Goal: Information Seeking & Learning: Learn about a topic

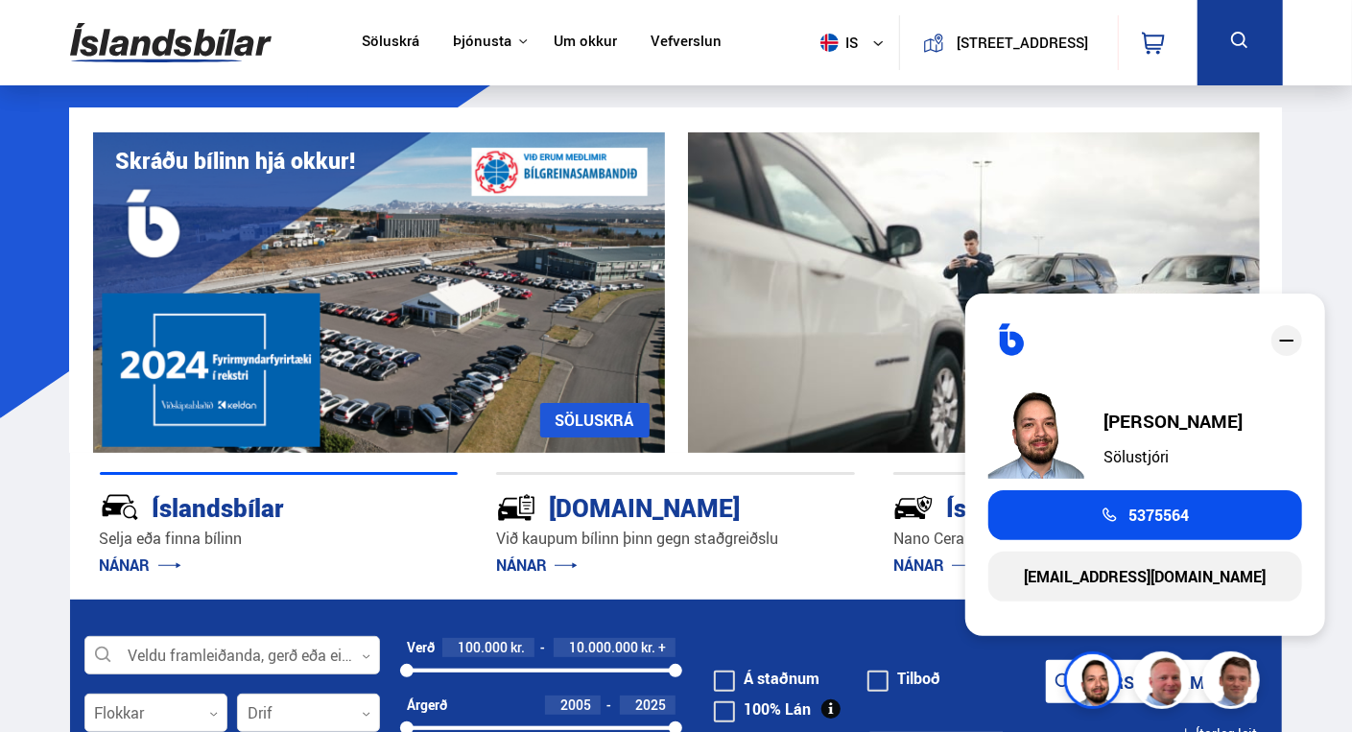
click at [862, 585] on div "Íslandsbílar [PERSON_NAME] finna bílinn NÁNAR [DOMAIN_NAME] Við kaupum bílinn þ…" at bounding box center [676, 526] width 1212 height 147
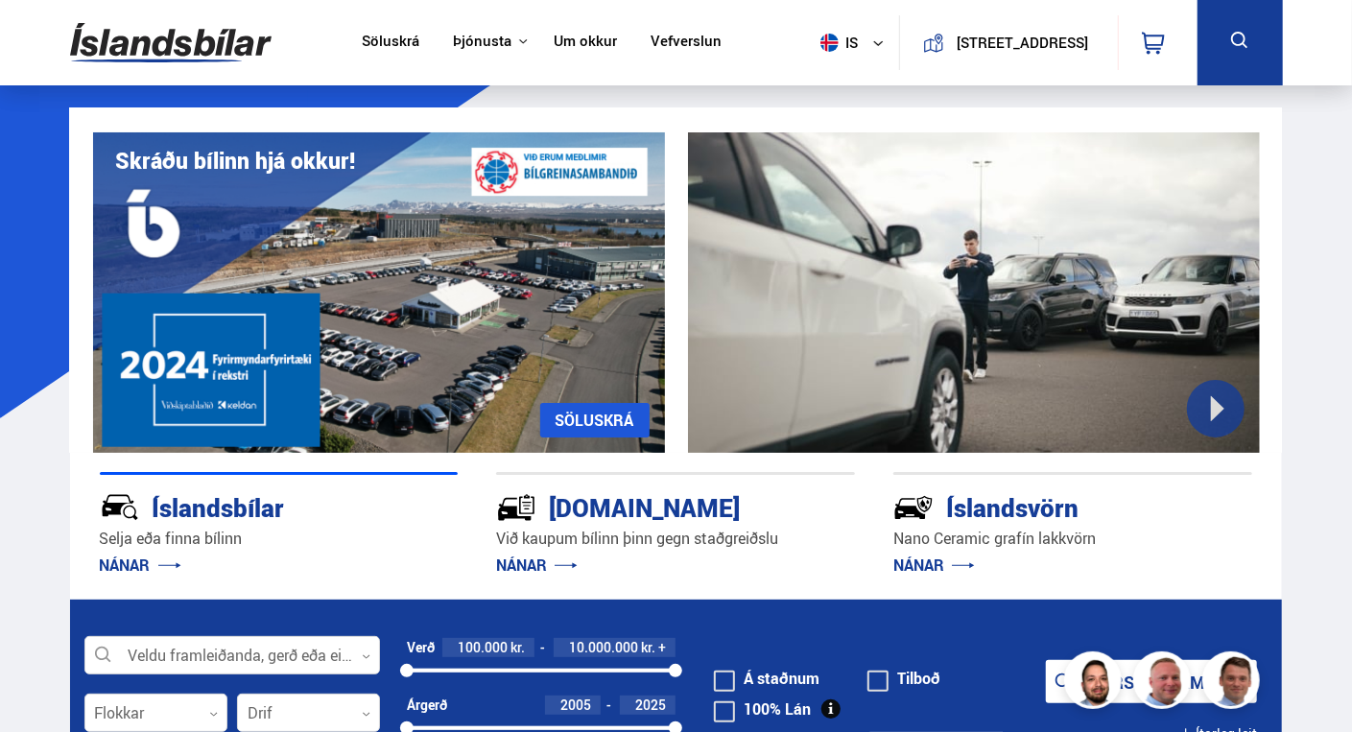
scroll to position [288, 0]
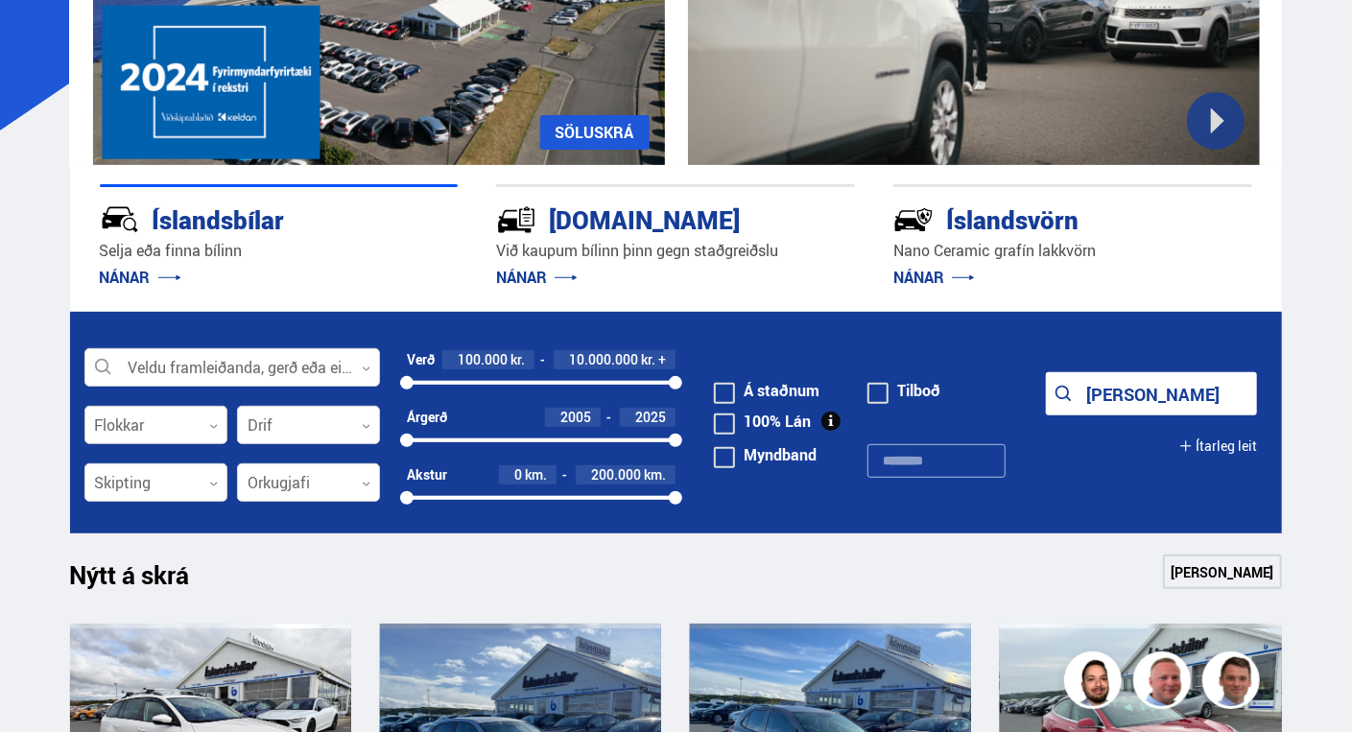
click at [178, 432] on div at bounding box center [155, 426] width 143 height 38
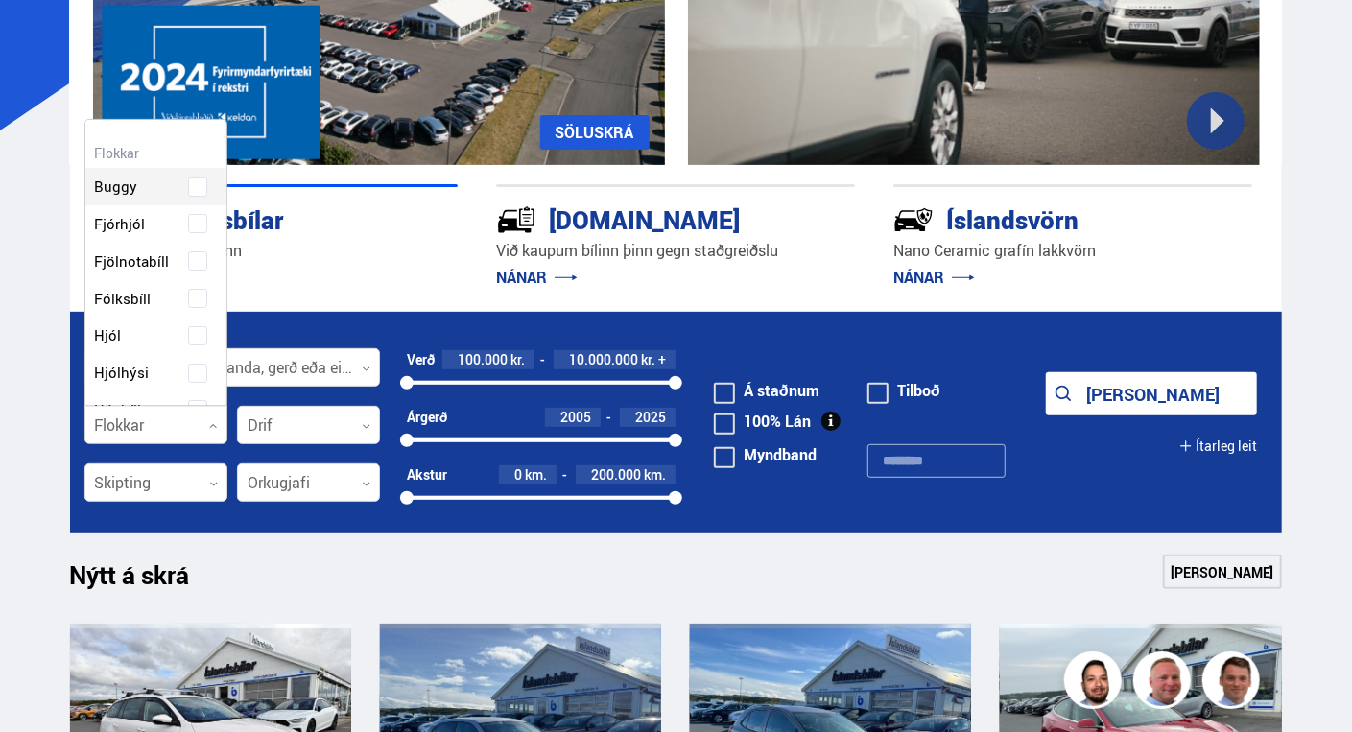
scroll to position [286, 137]
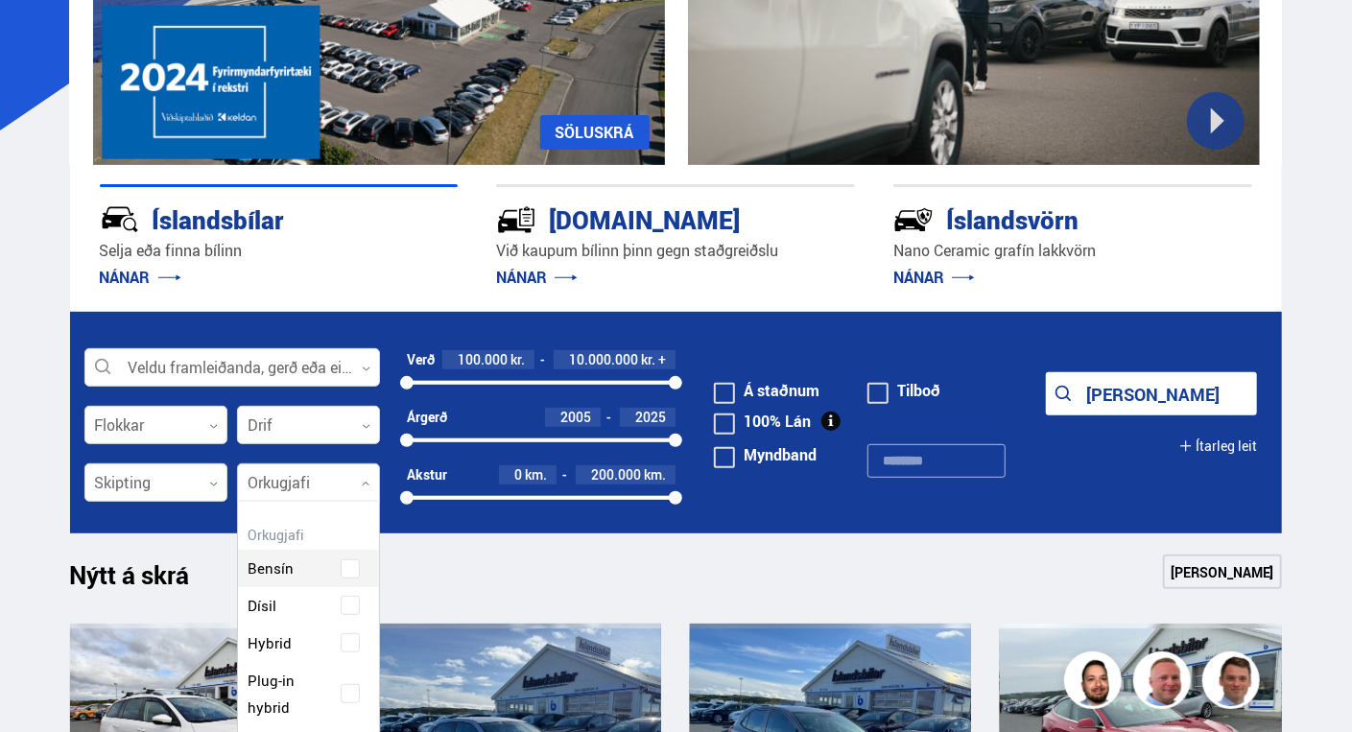
click at [334, 485] on div at bounding box center [308, 484] width 143 height 38
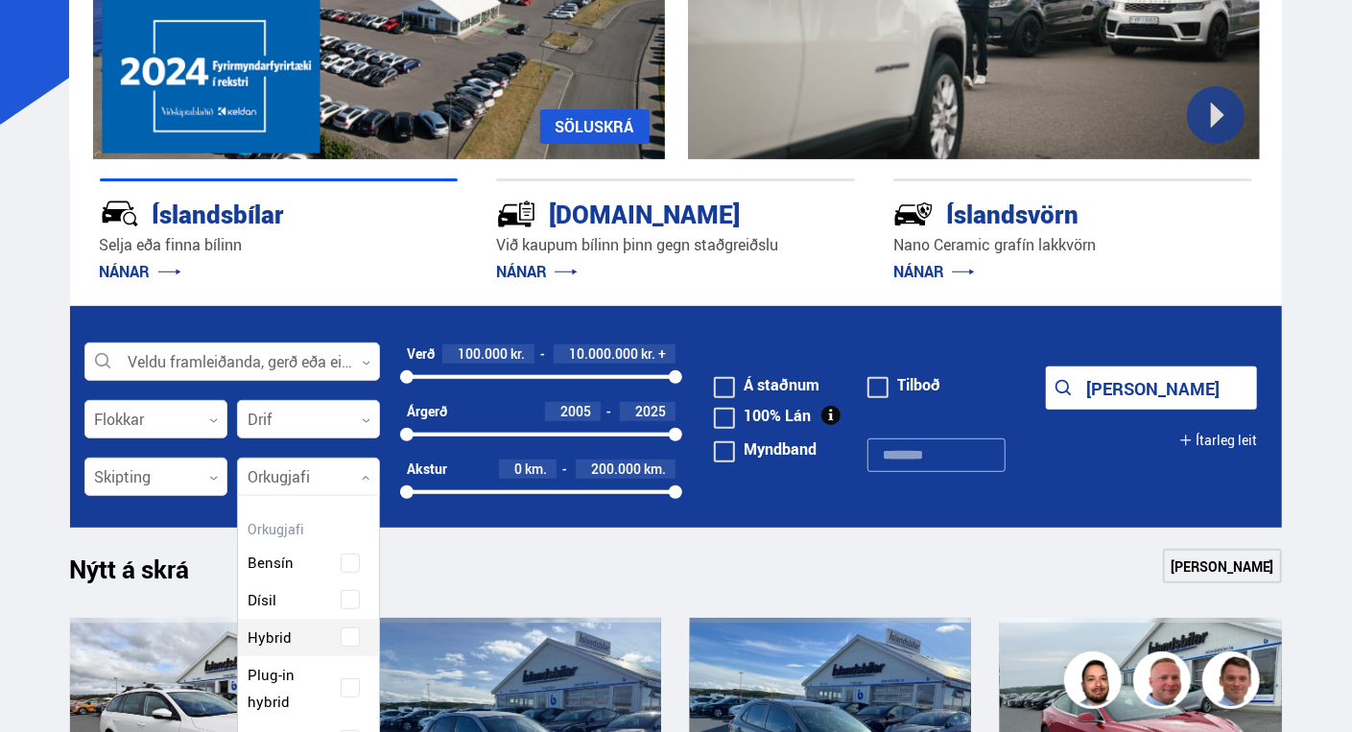
scroll to position [384, 0]
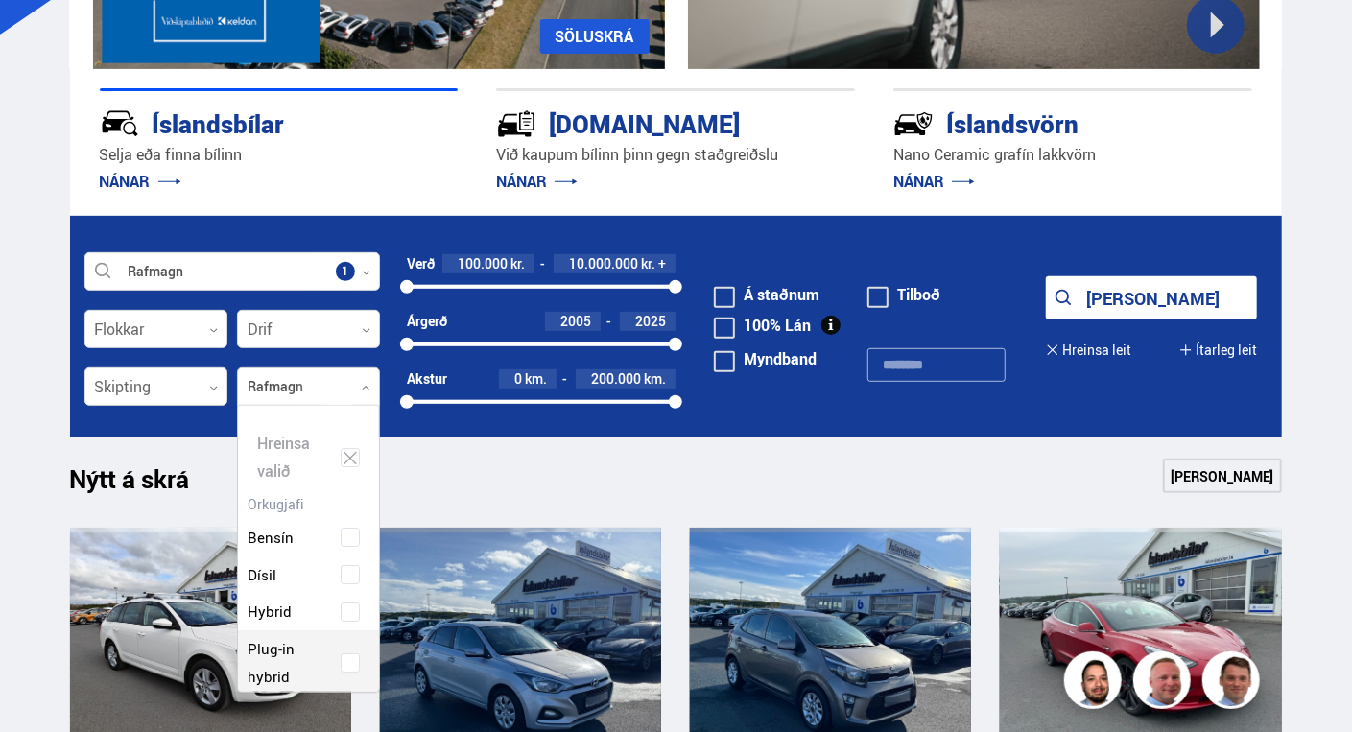
click at [281, 652] on div "Bensín Dísil Hybrid Plug-in hybrid Rafmagn" at bounding box center [308, 611] width 141 height 243
click at [1072, 287] on icon "submit" at bounding box center [1083, 298] width 23 height 23
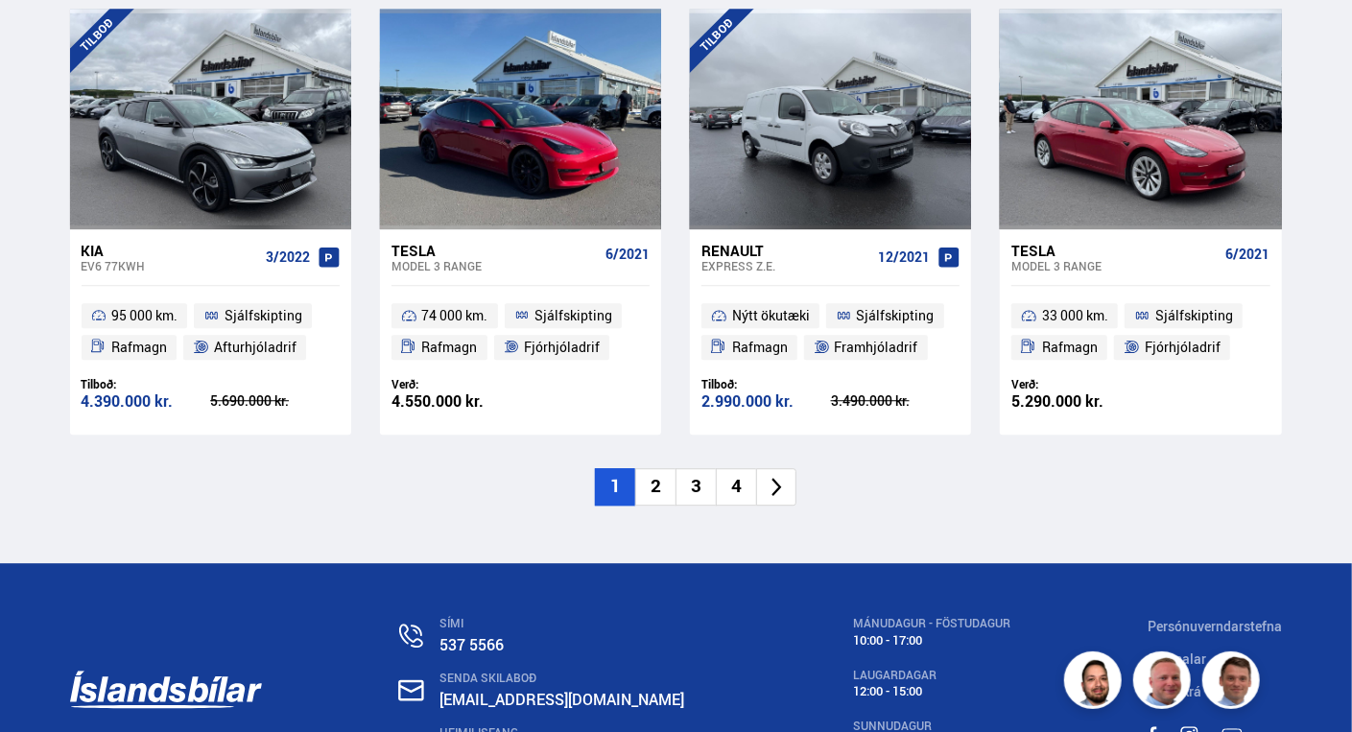
scroll to position [2783, 0]
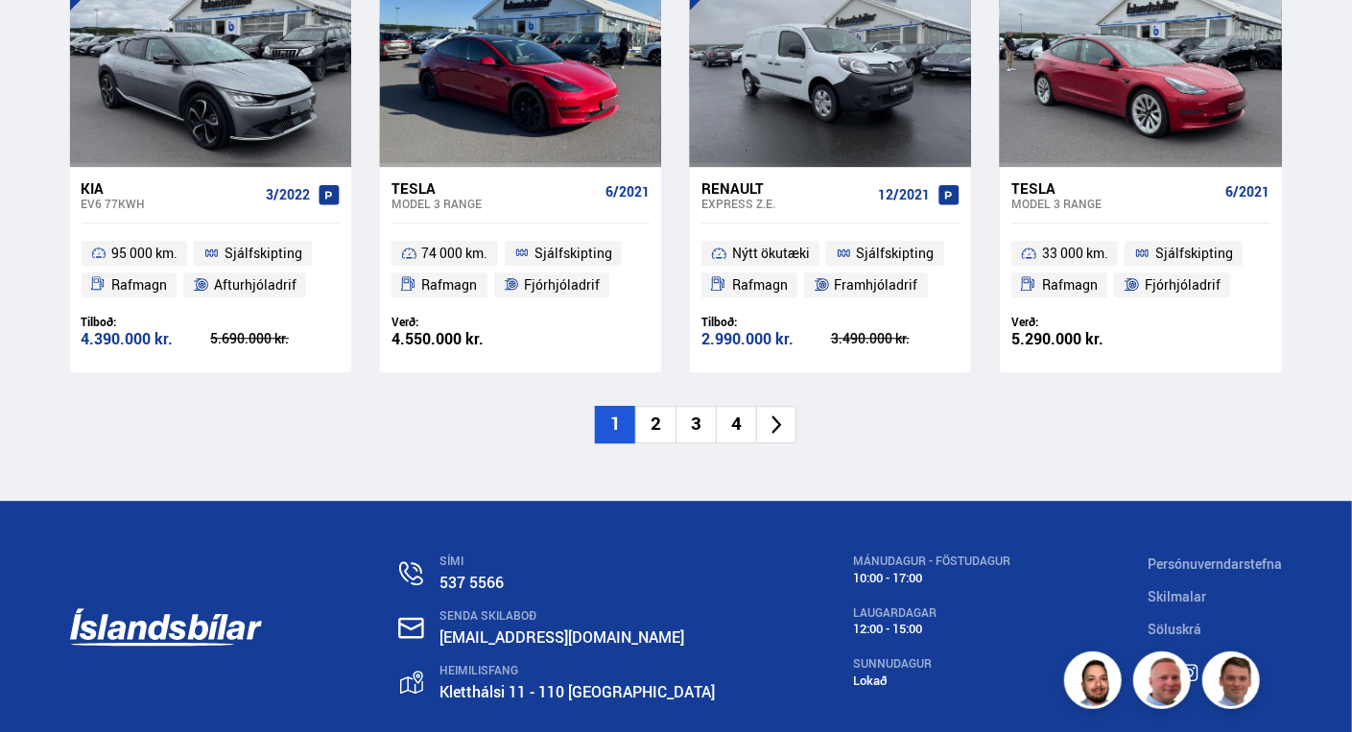
click at [658, 422] on li "2" at bounding box center [655, 424] width 40 height 37
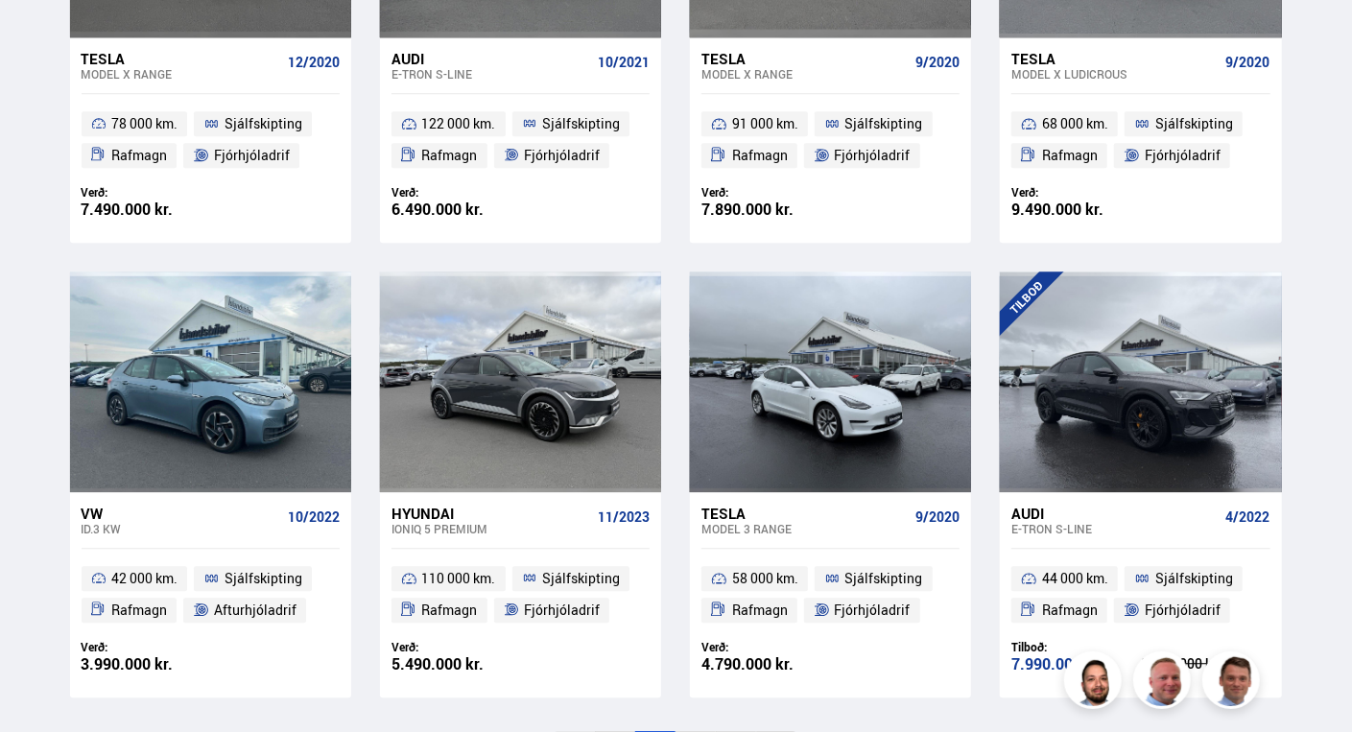
scroll to position [2591, 0]
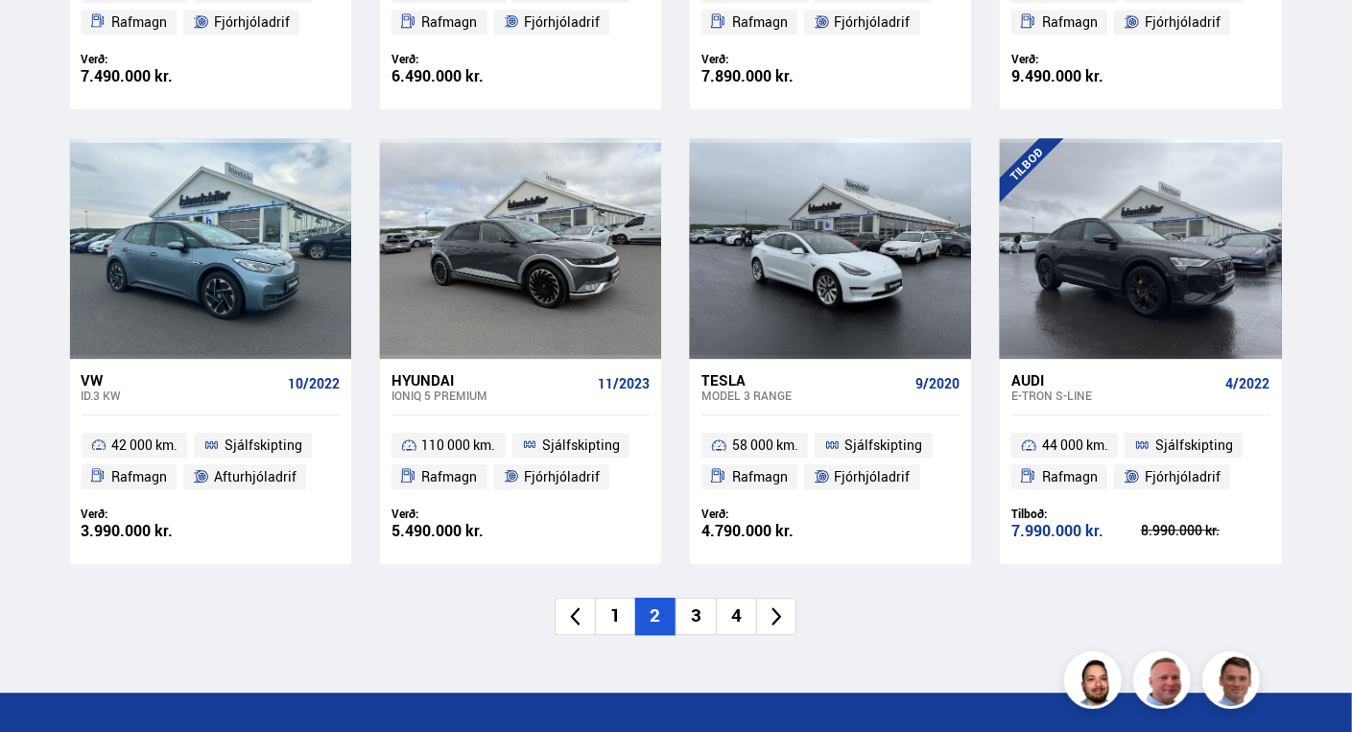
click at [699, 621] on li "3" at bounding box center [696, 616] width 40 height 37
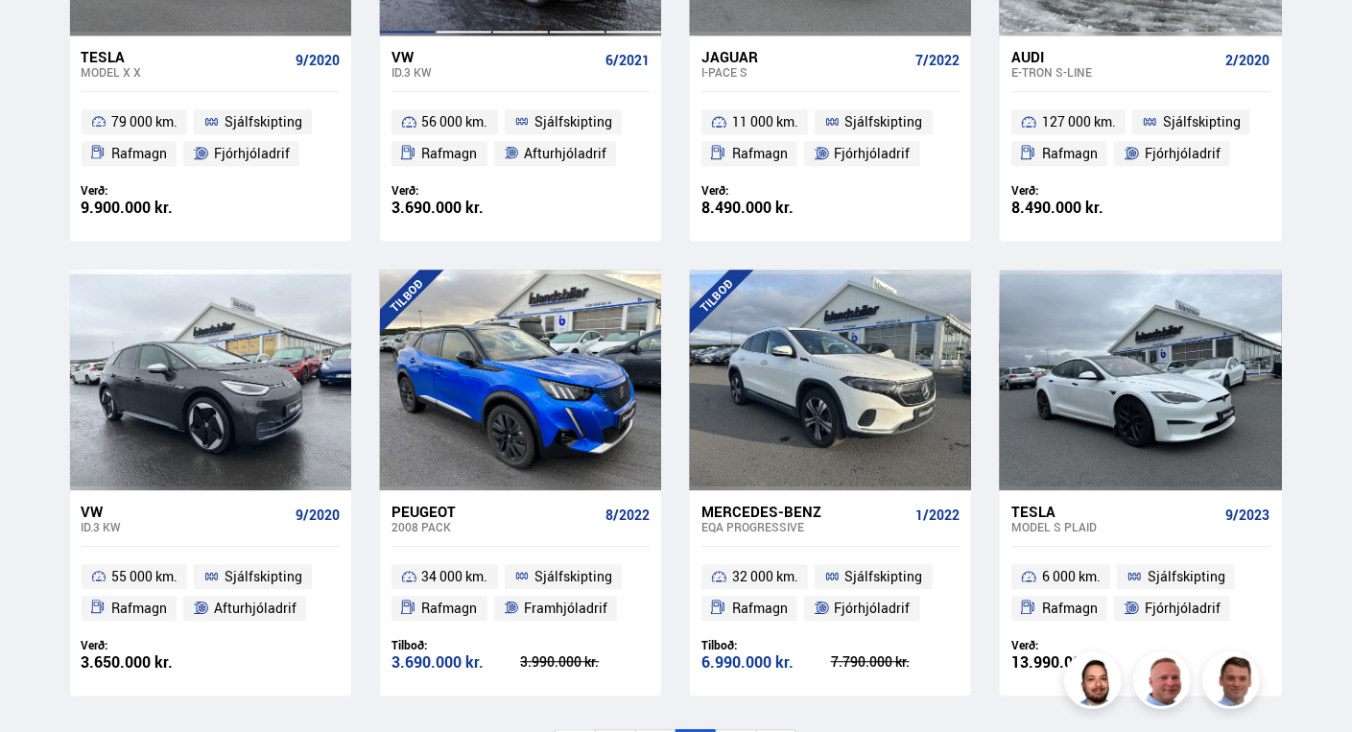
scroll to position [2495, 0]
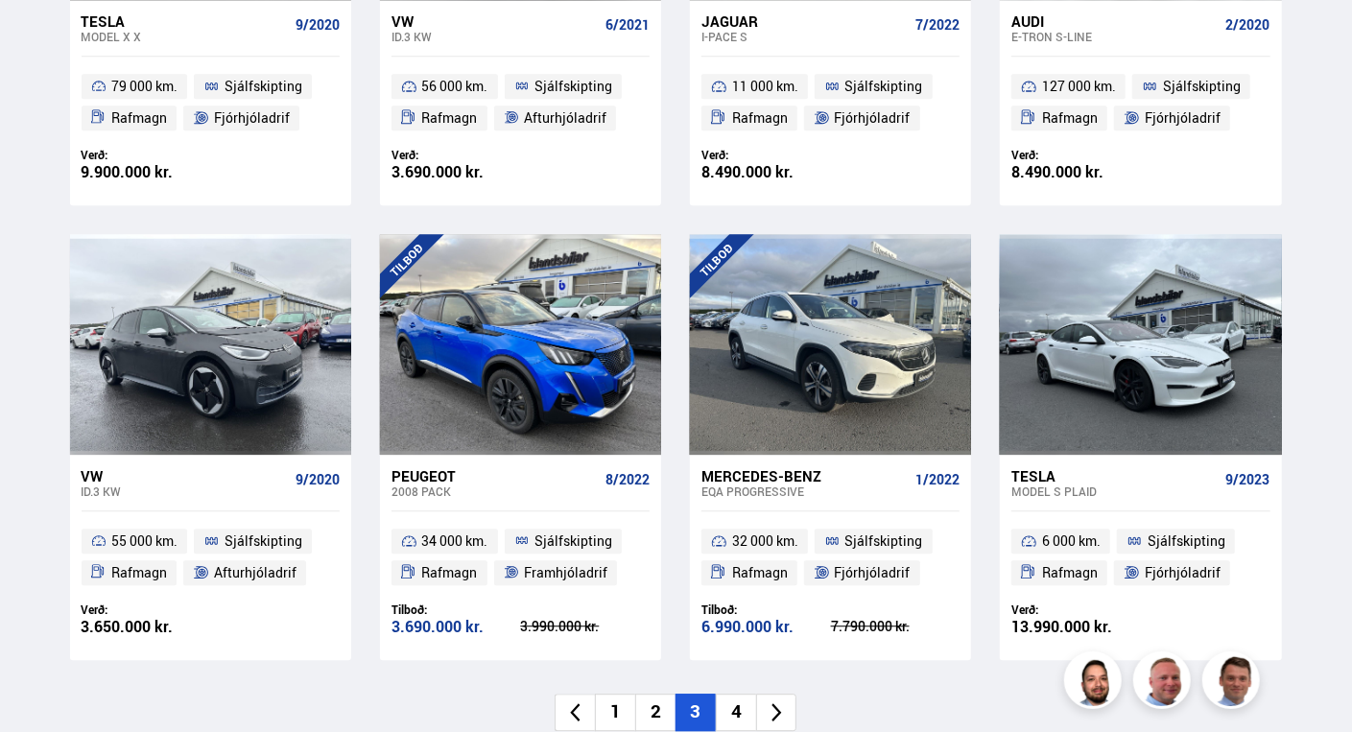
click at [747, 696] on li "4" at bounding box center [736, 712] width 40 height 37
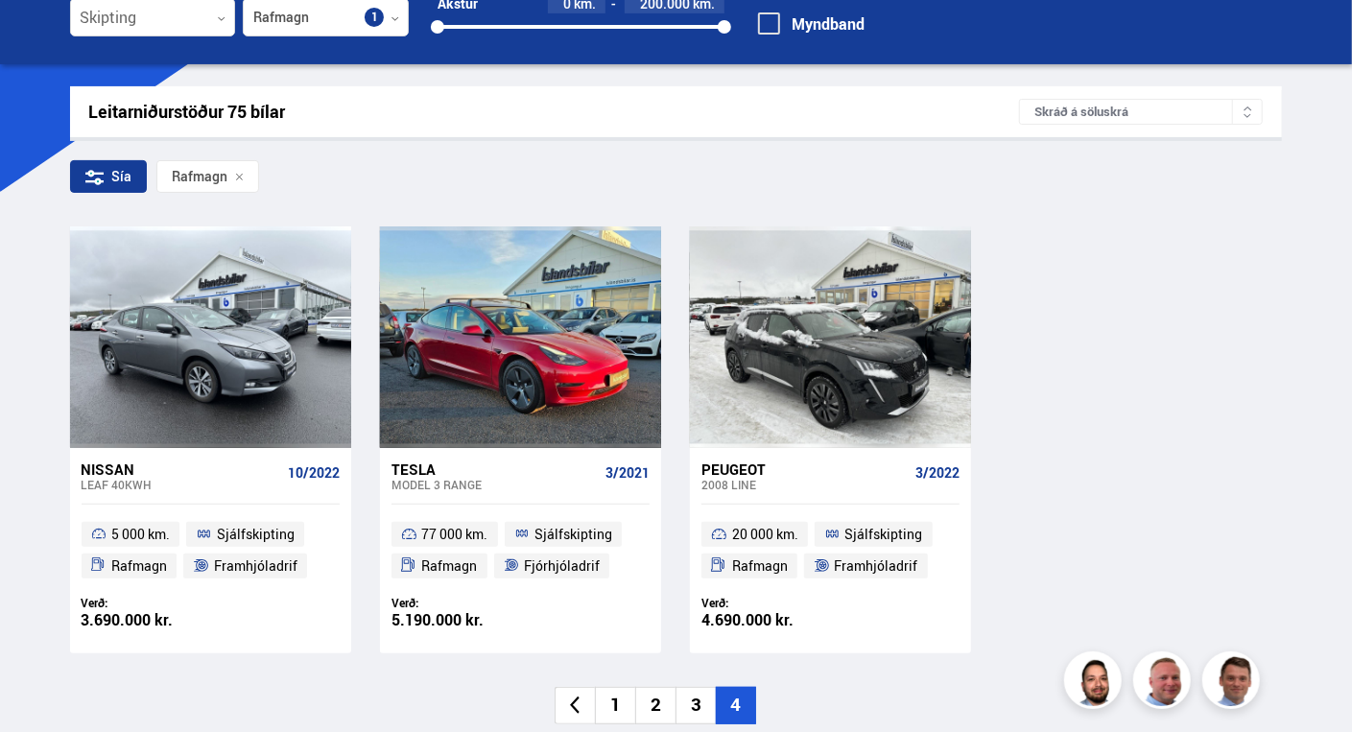
scroll to position [288, 0]
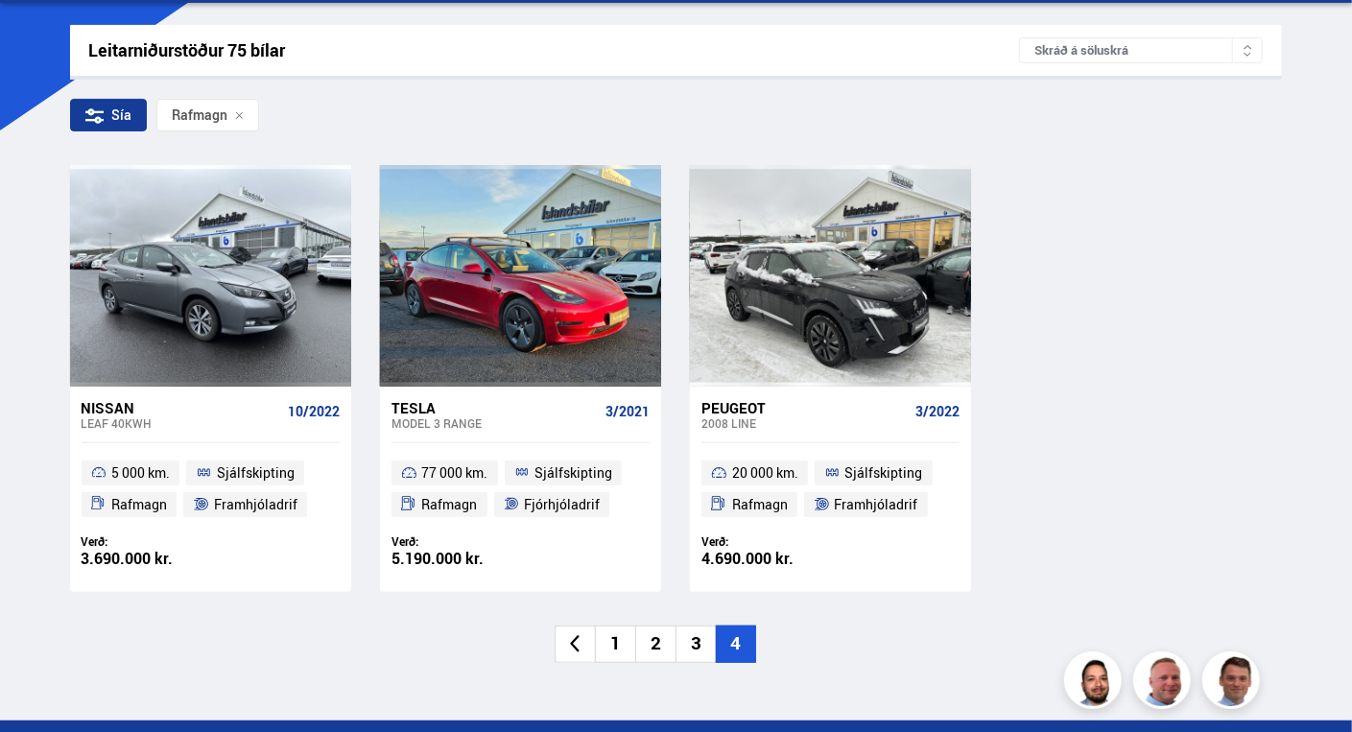
click at [616, 642] on li "1" at bounding box center [615, 644] width 40 height 37
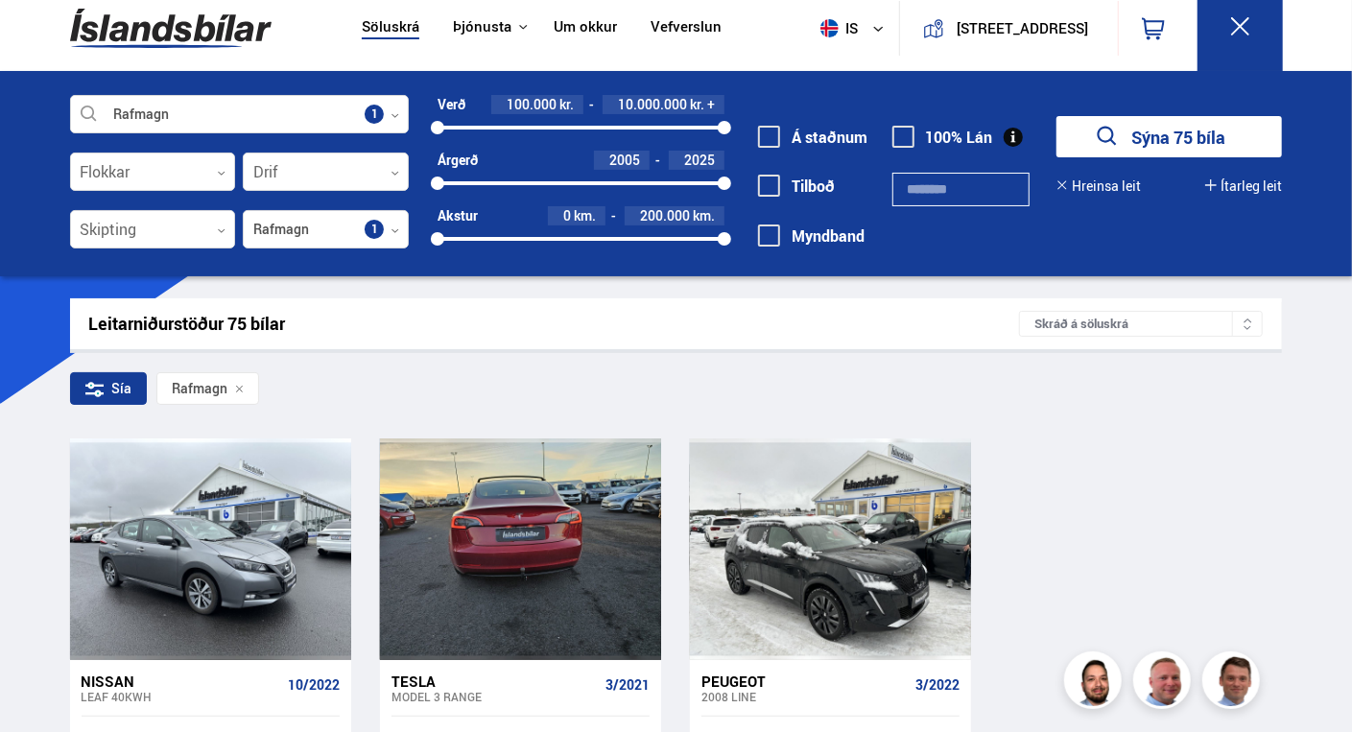
scroll to position [0, 0]
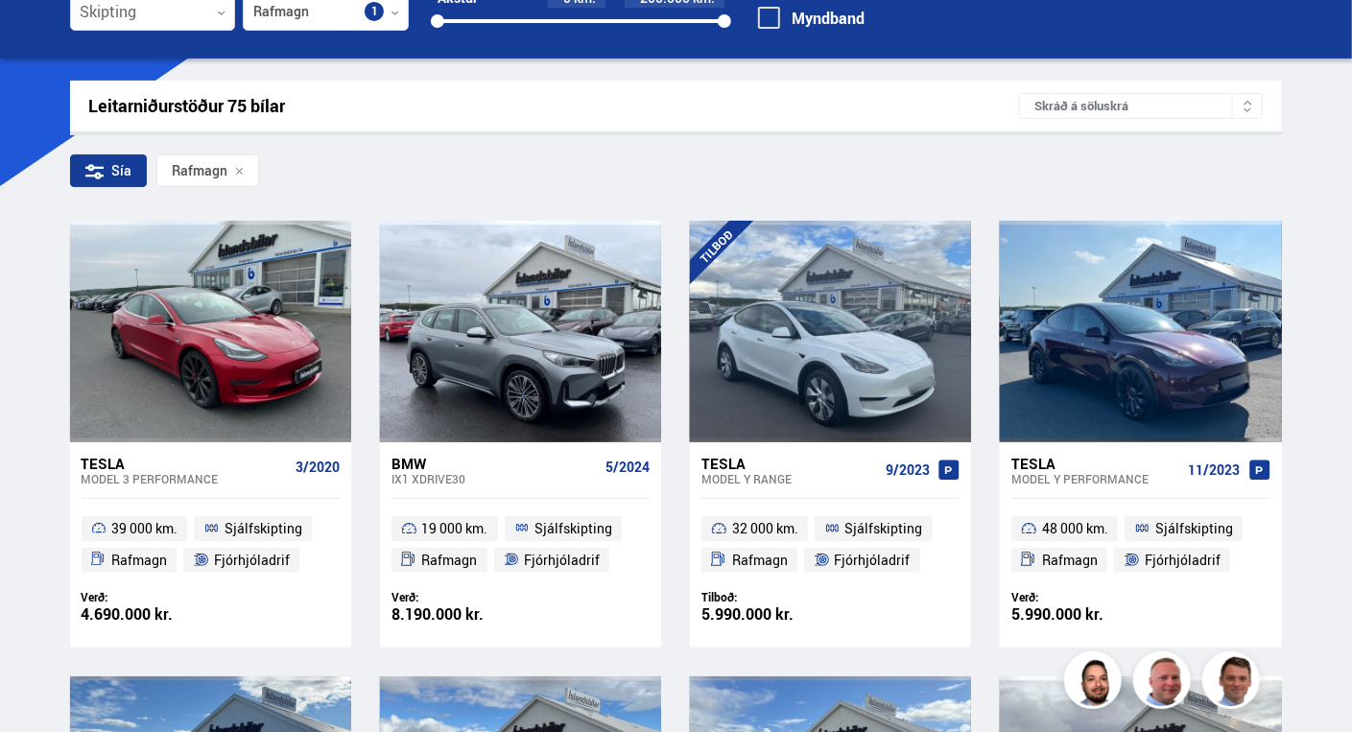
scroll to position [288, 0]
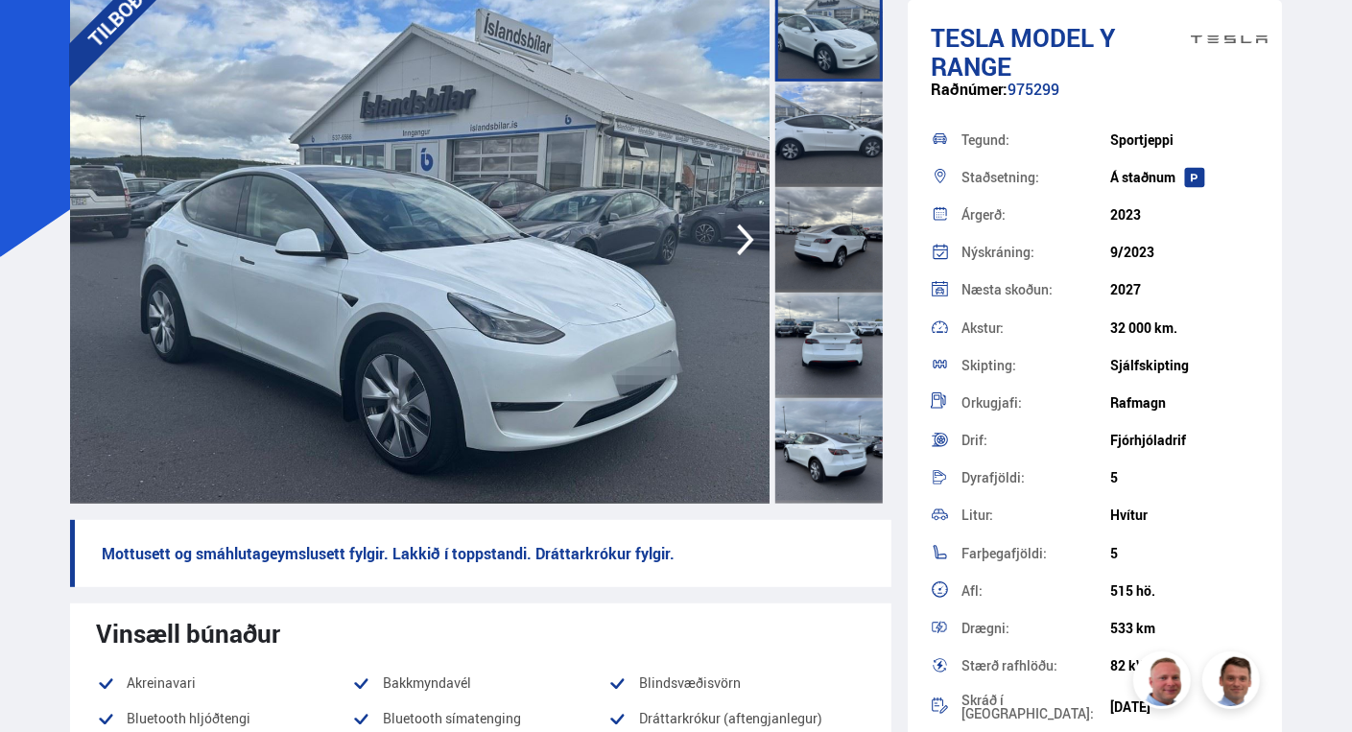
scroll to position [192, 0]
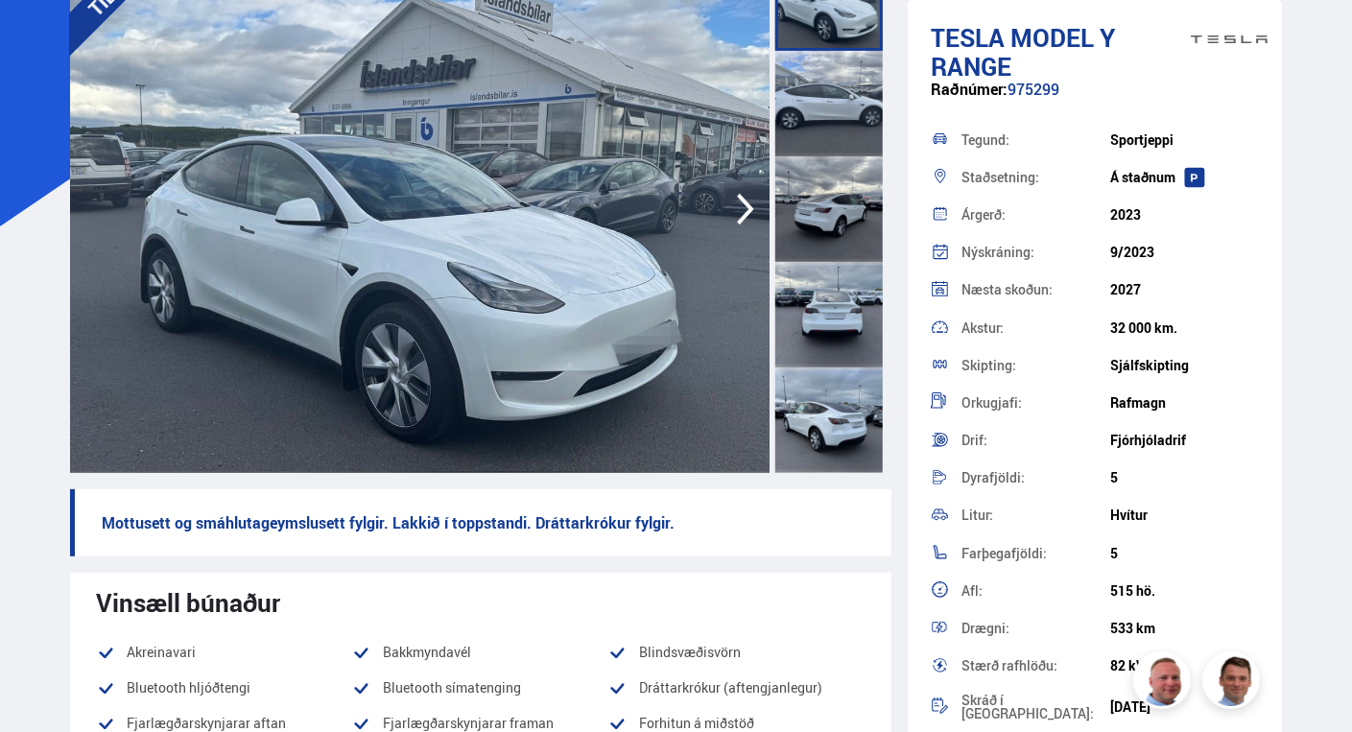
click at [751, 213] on icon "button" at bounding box center [745, 210] width 17 height 32
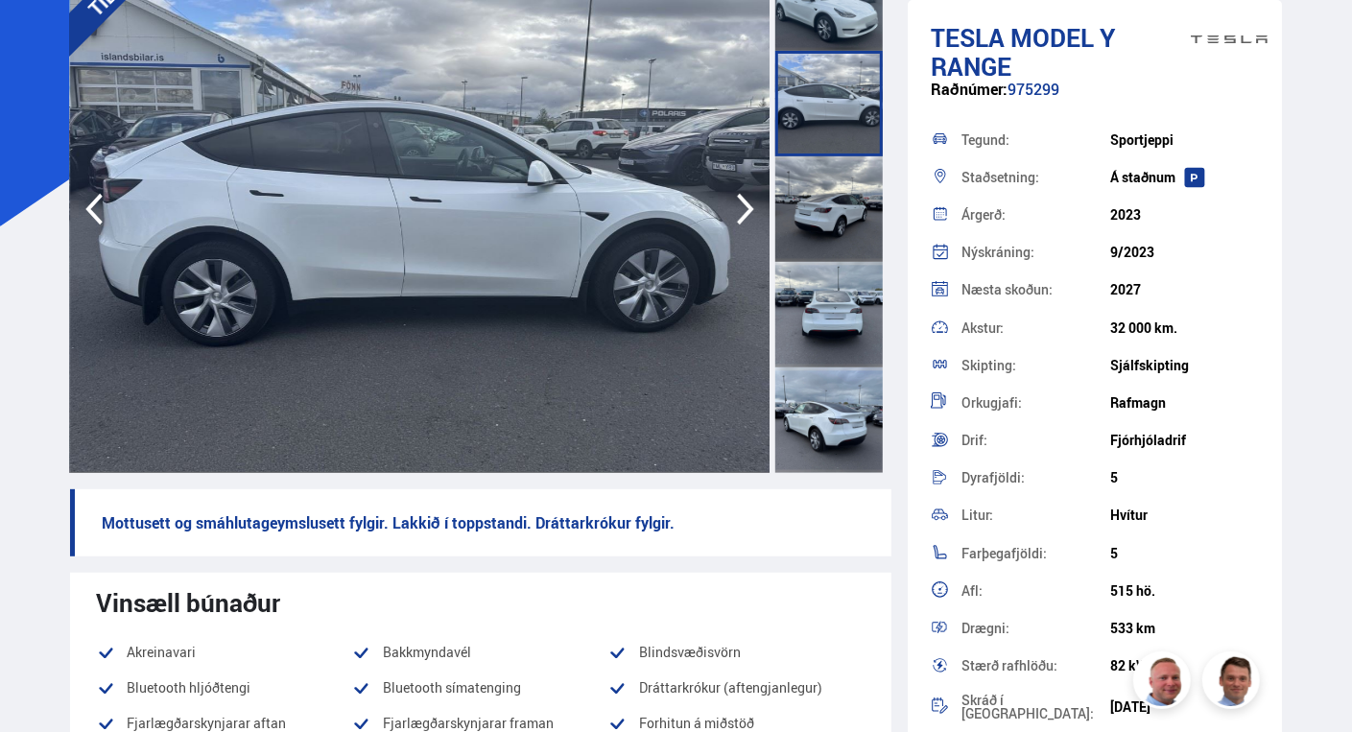
click at [751, 213] on icon "button" at bounding box center [745, 210] width 17 height 32
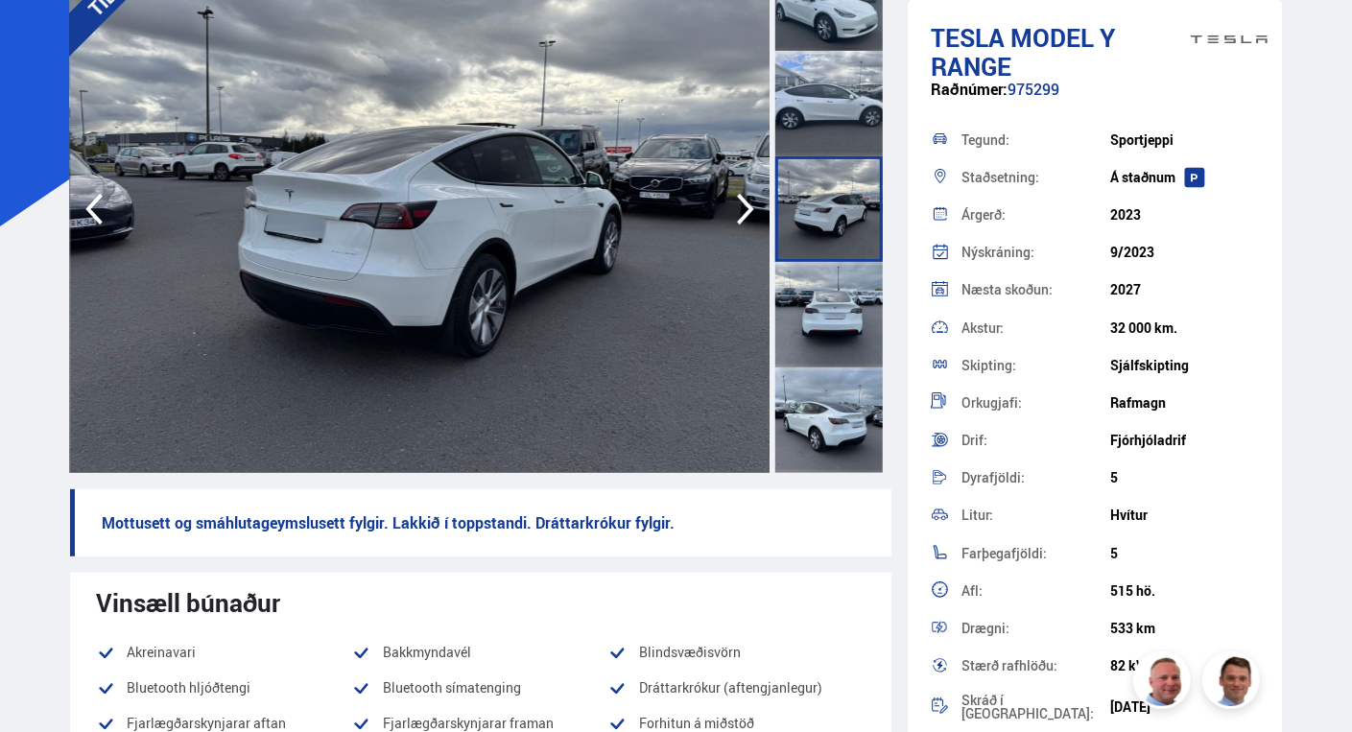
click at [751, 213] on icon "button" at bounding box center [745, 210] width 17 height 32
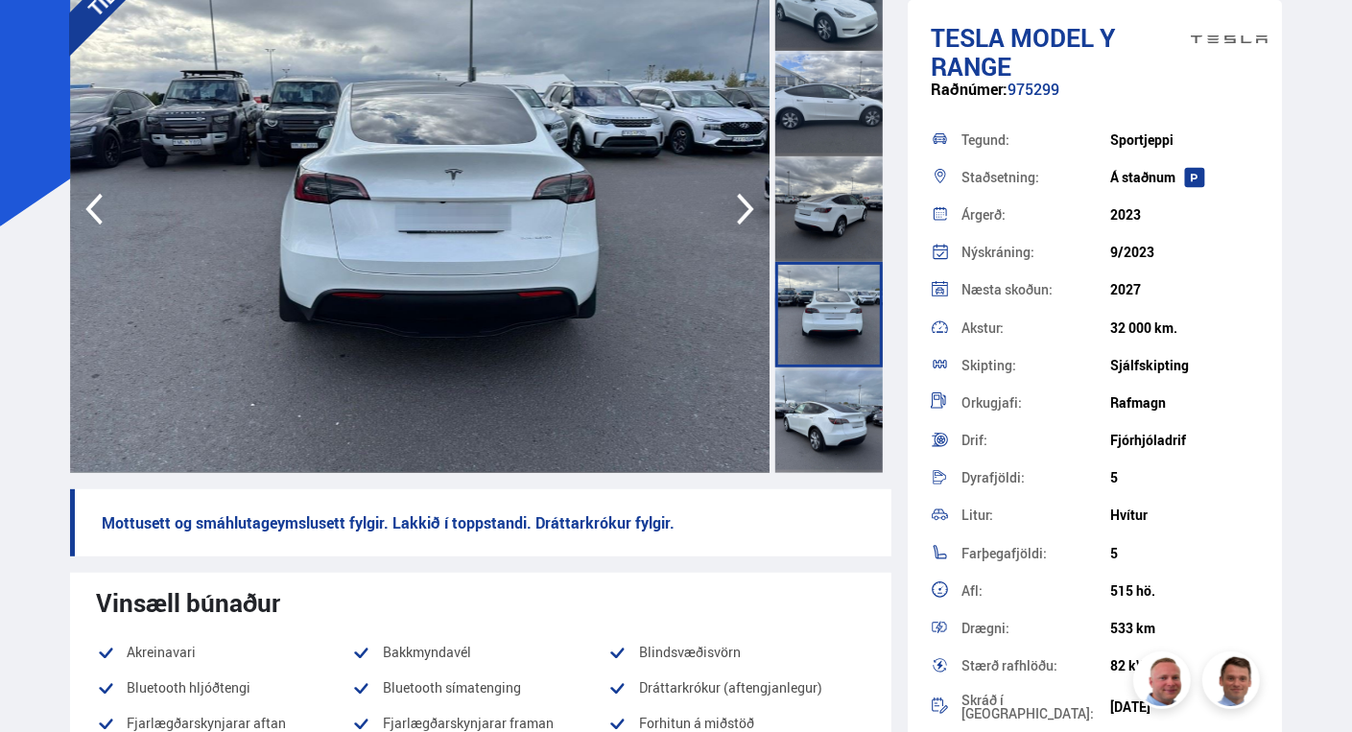
click at [751, 213] on icon "button" at bounding box center [745, 210] width 17 height 32
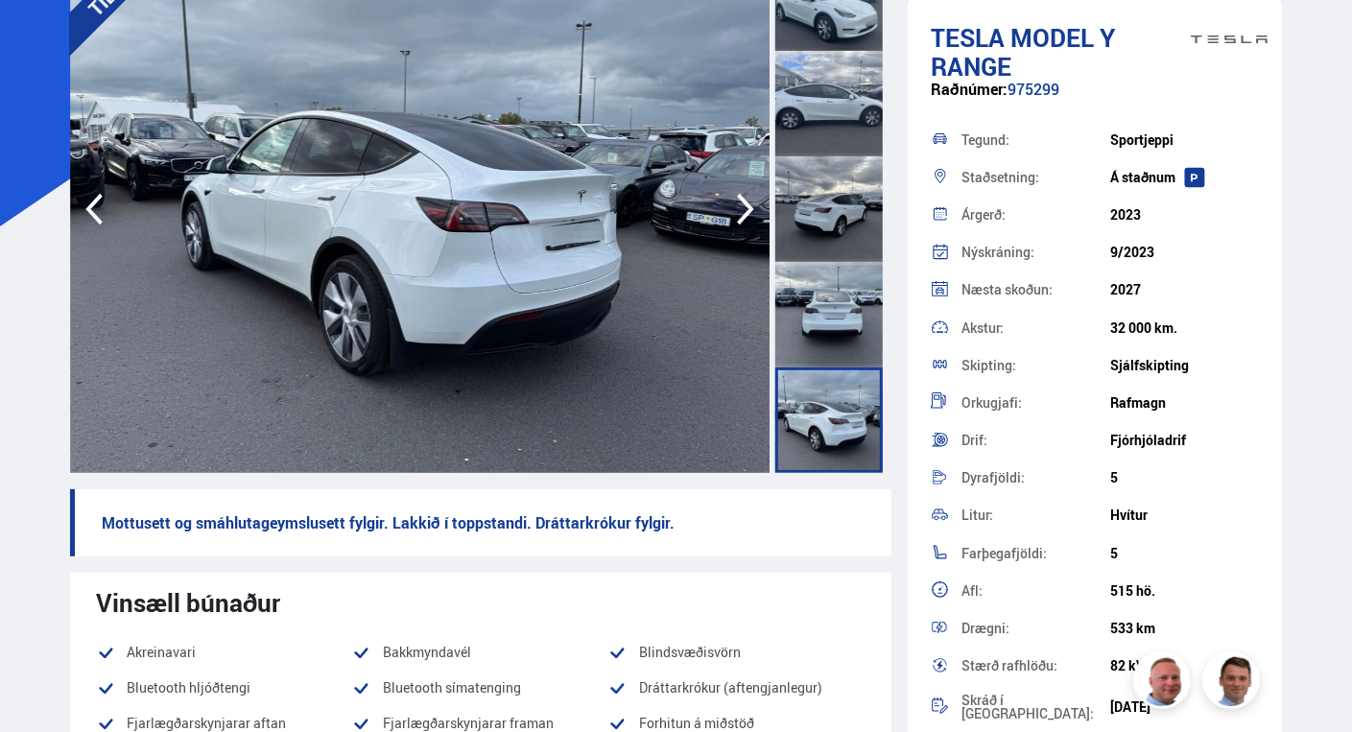
click at [751, 213] on icon "button" at bounding box center [745, 210] width 17 height 32
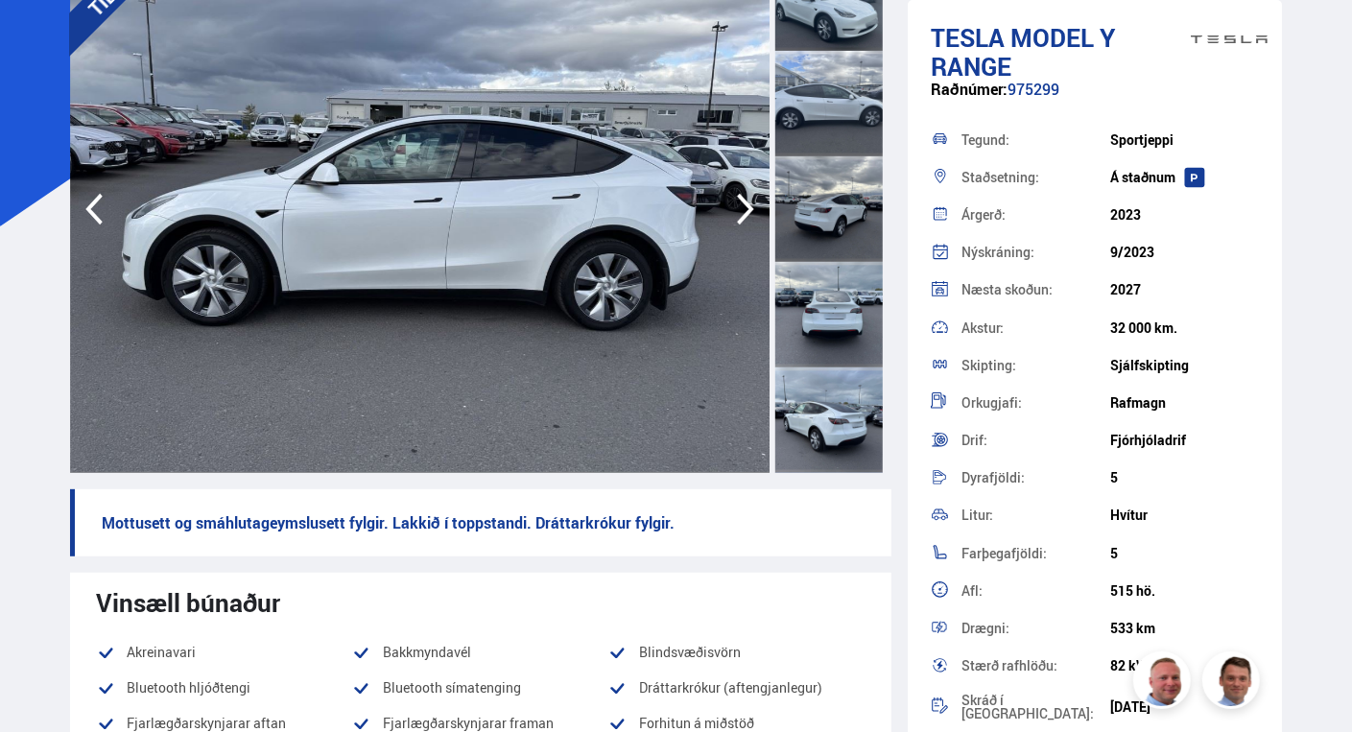
click at [751, 213] on icon "button" at bounding box center [745, 210] width 17 height 32
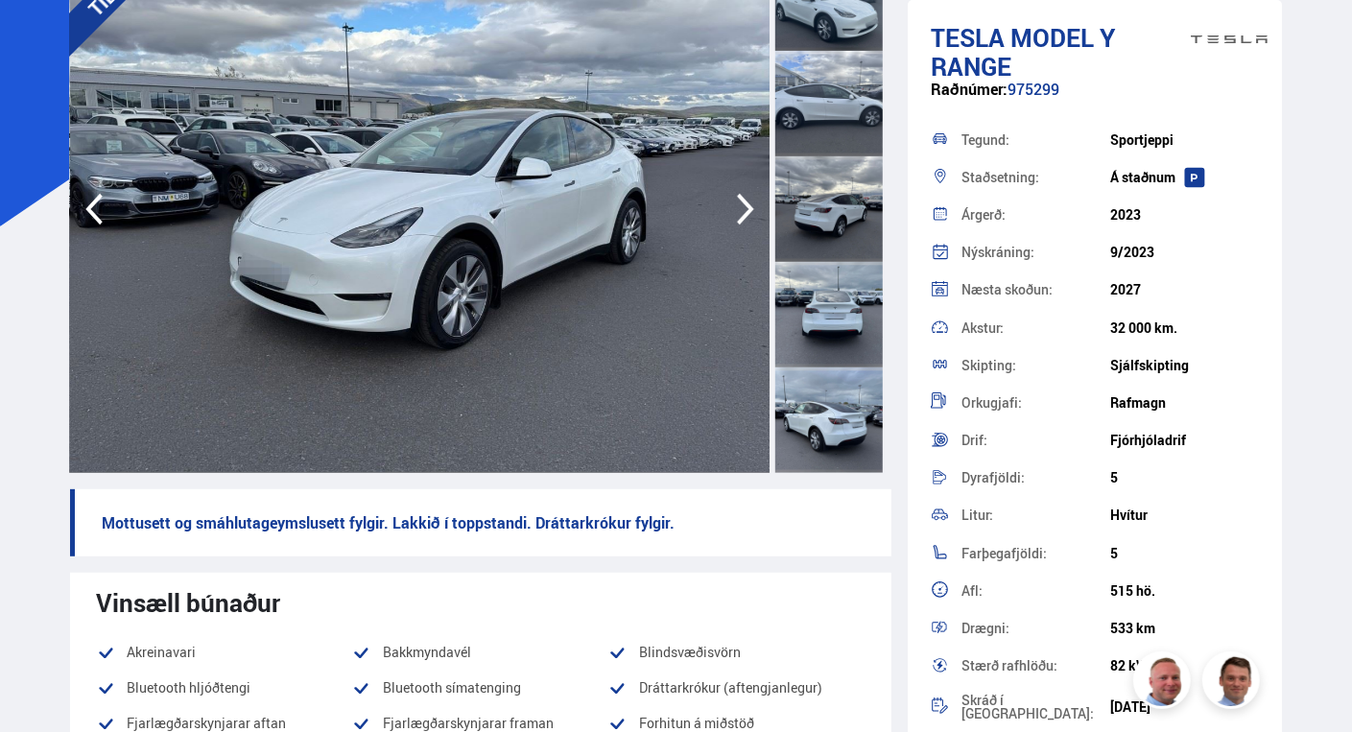
click at [751, 213] on icon "button" at bounding box center [745, 210] width 17 height 32
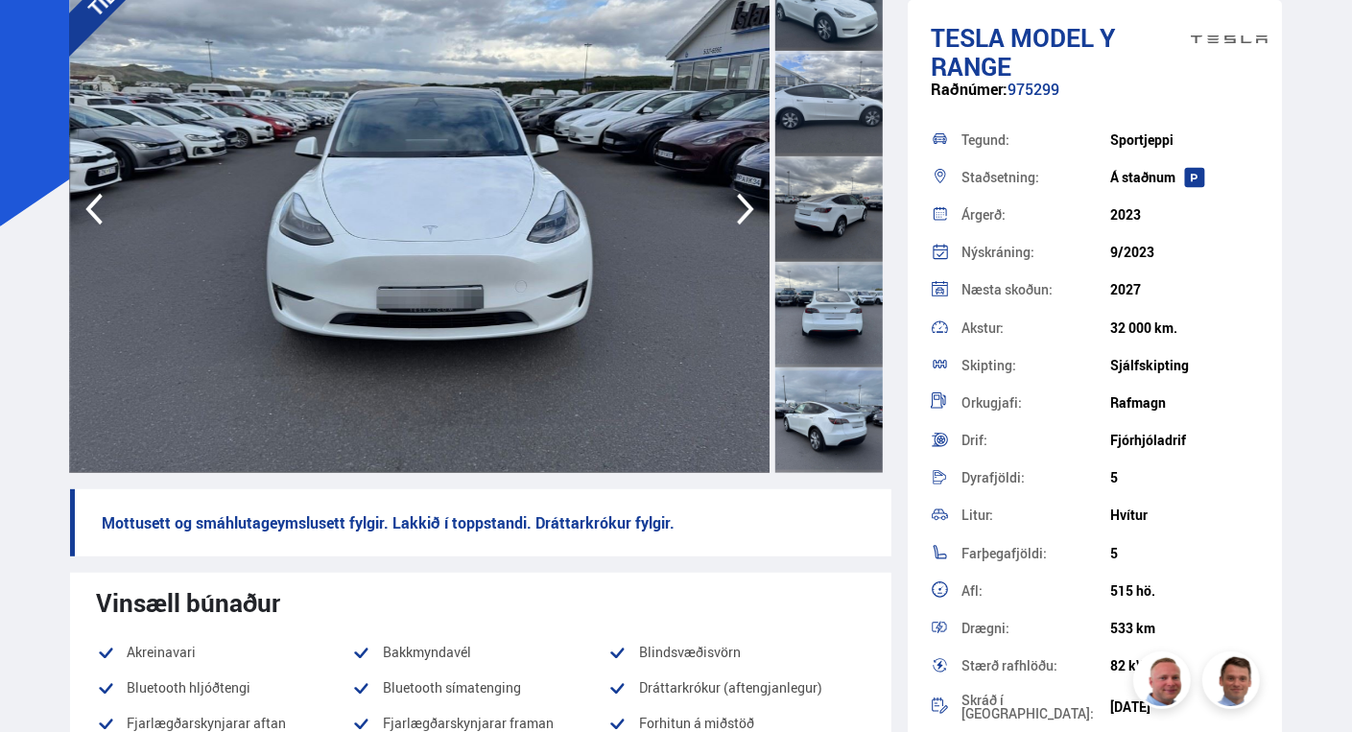
click at [751, 213] on icon "button" at bounding box center [745, 210] width 17 height 32
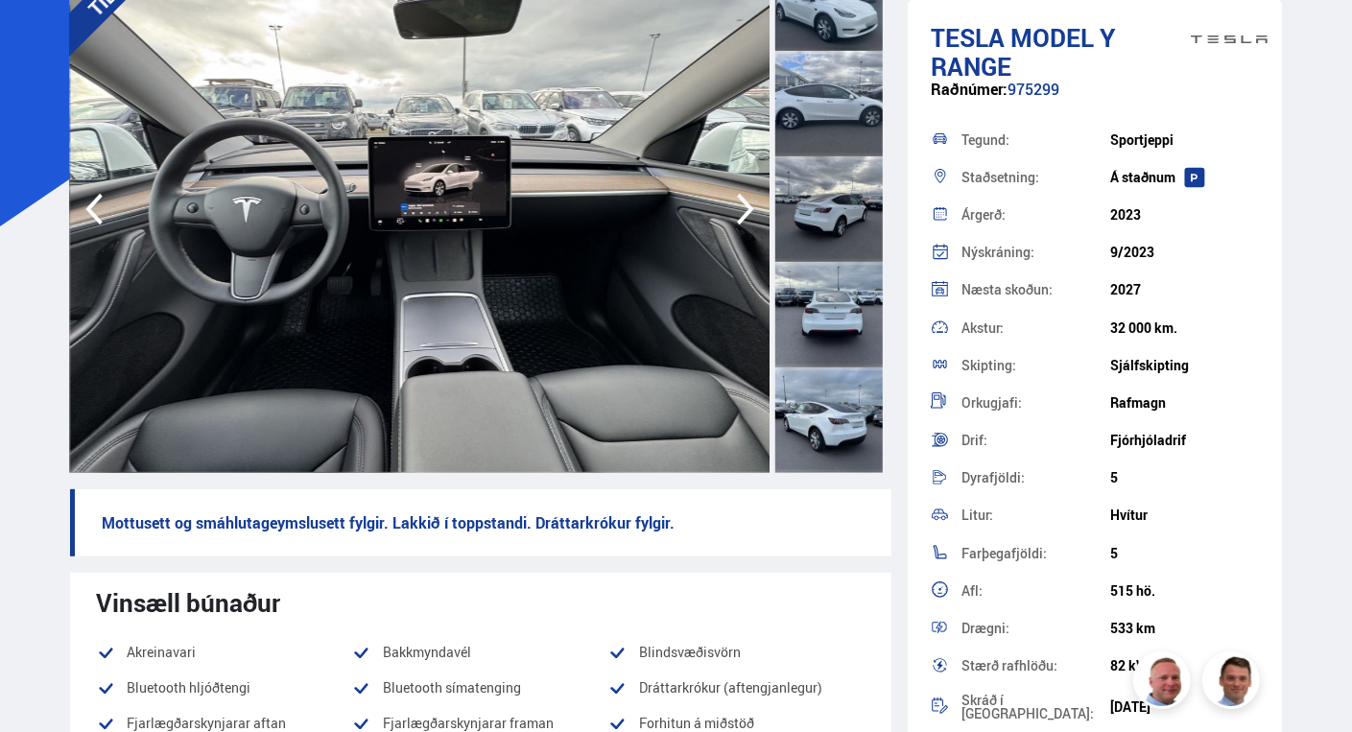
click at [751, 213] on icon "button" at bounding box center [745, 210] width 17 height 32
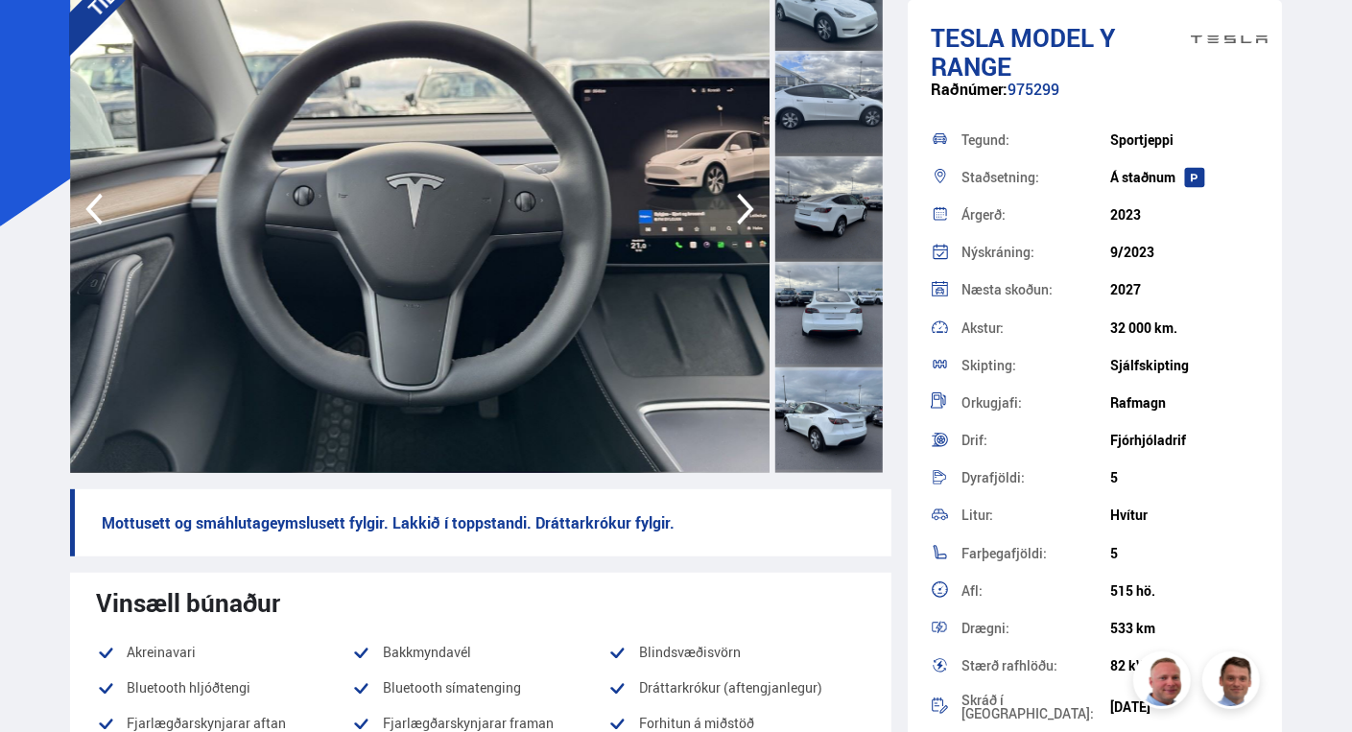
click at [751, 213] on icon "button" at bounding box center [745, 210] width 17 height 32
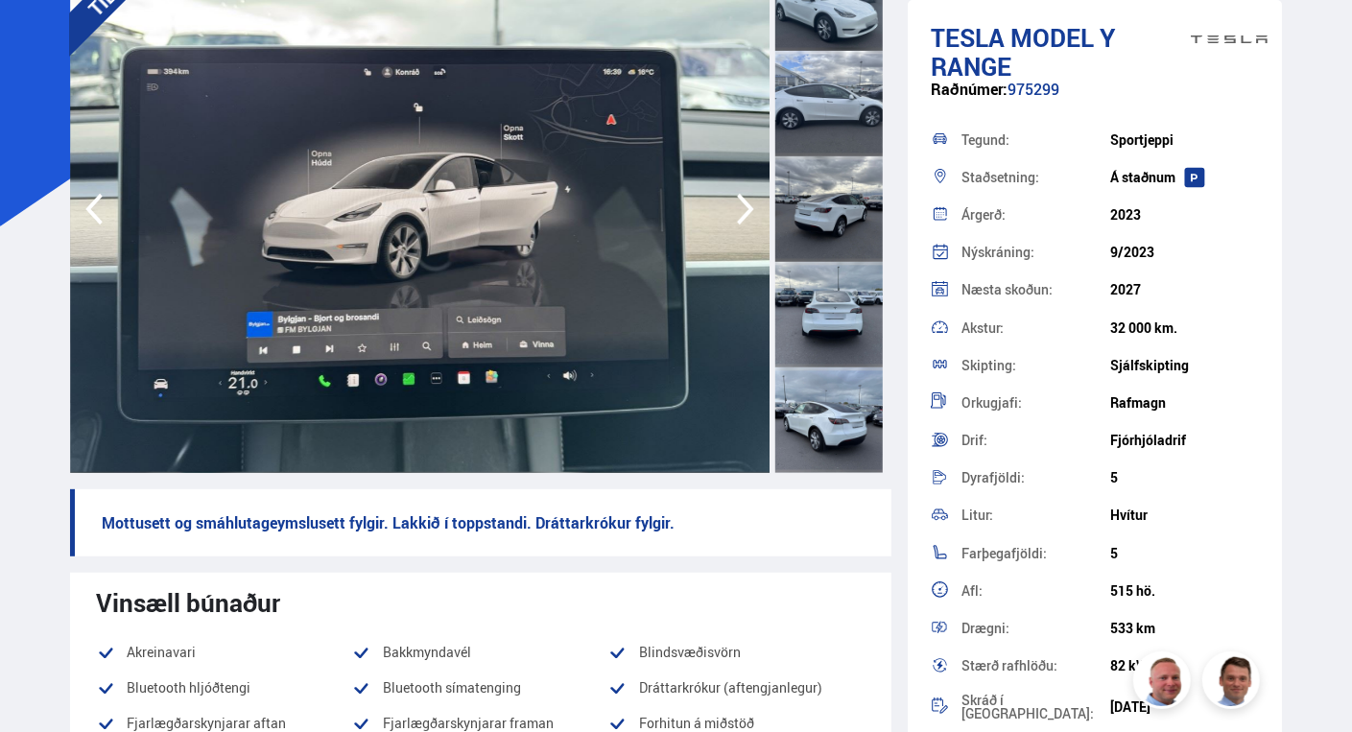
click at [751, 213] on icon "button" at bounding box center [745, 210] width 17 height 32
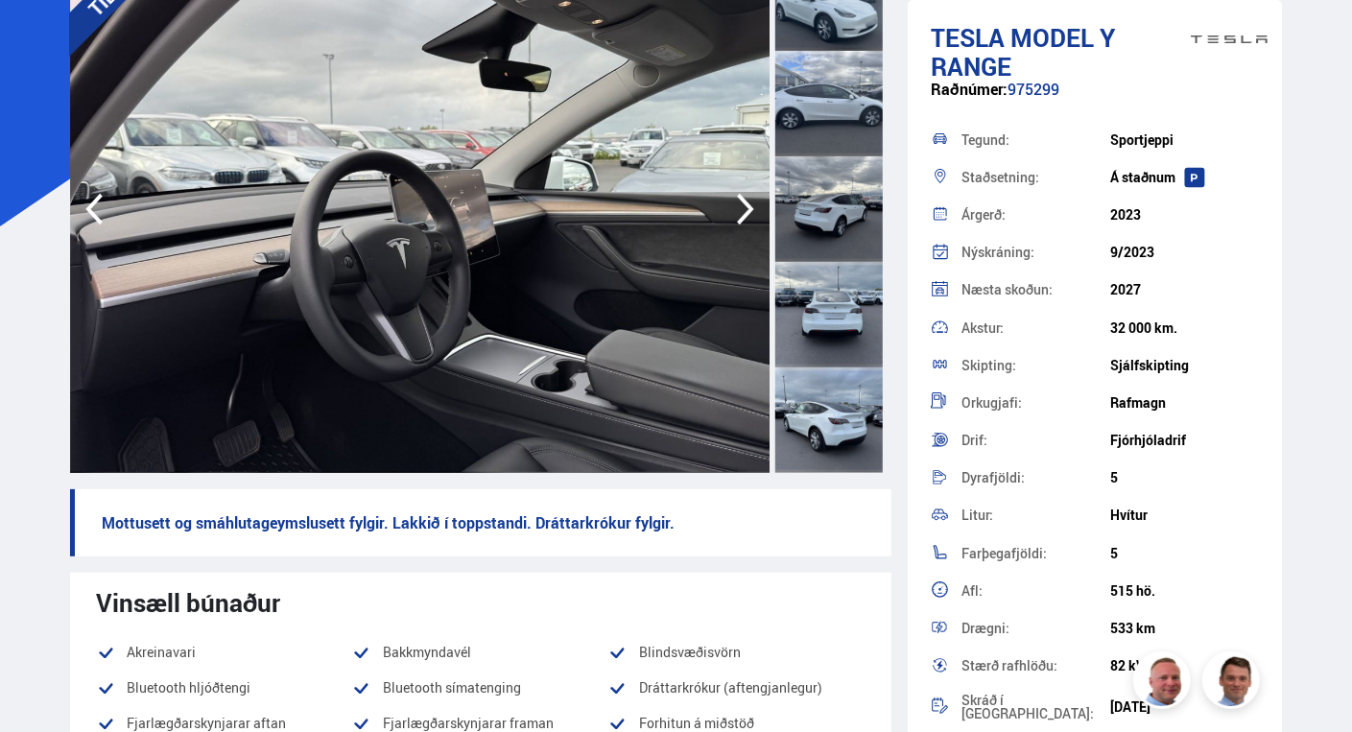
click at [751, 213] on icon "button" at bounding box center [745, 210] width 17 height 32
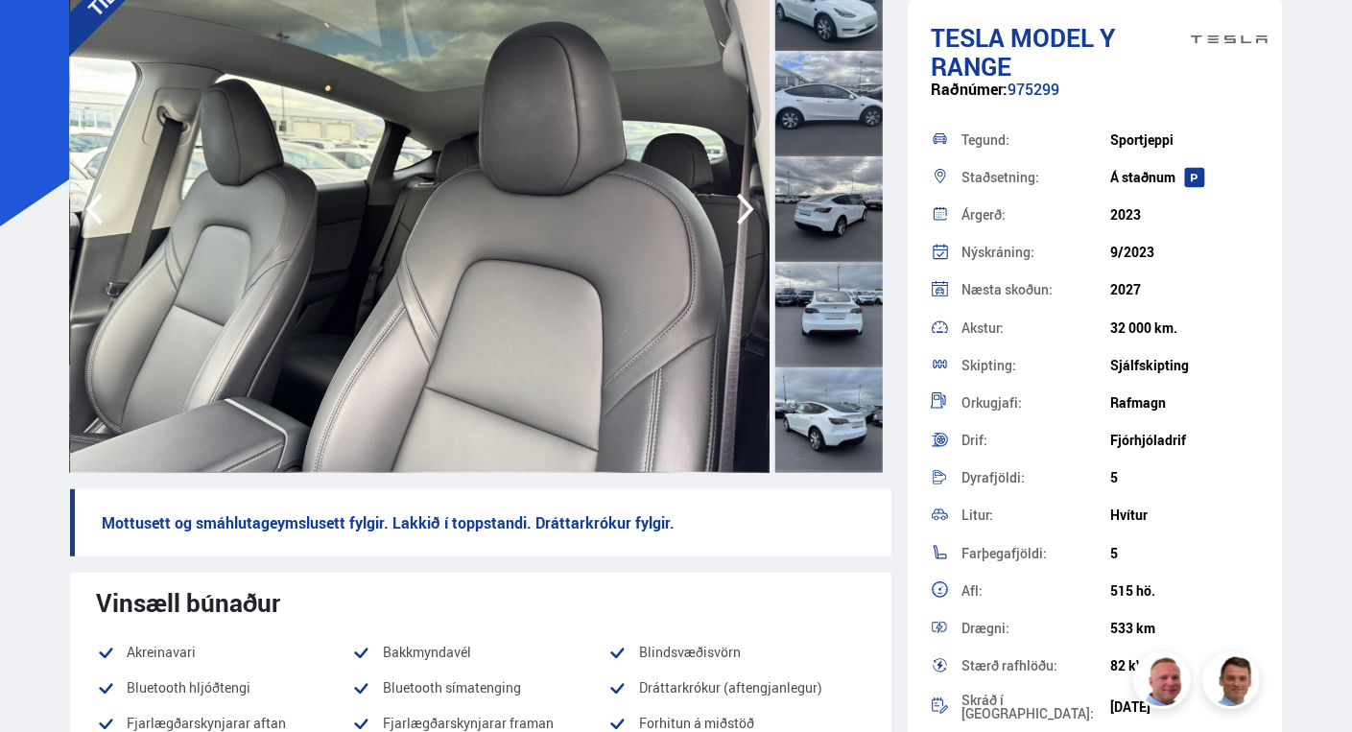
click at [751, 213] on icon "button" at bounding box center [745, 210] width 17 height 32
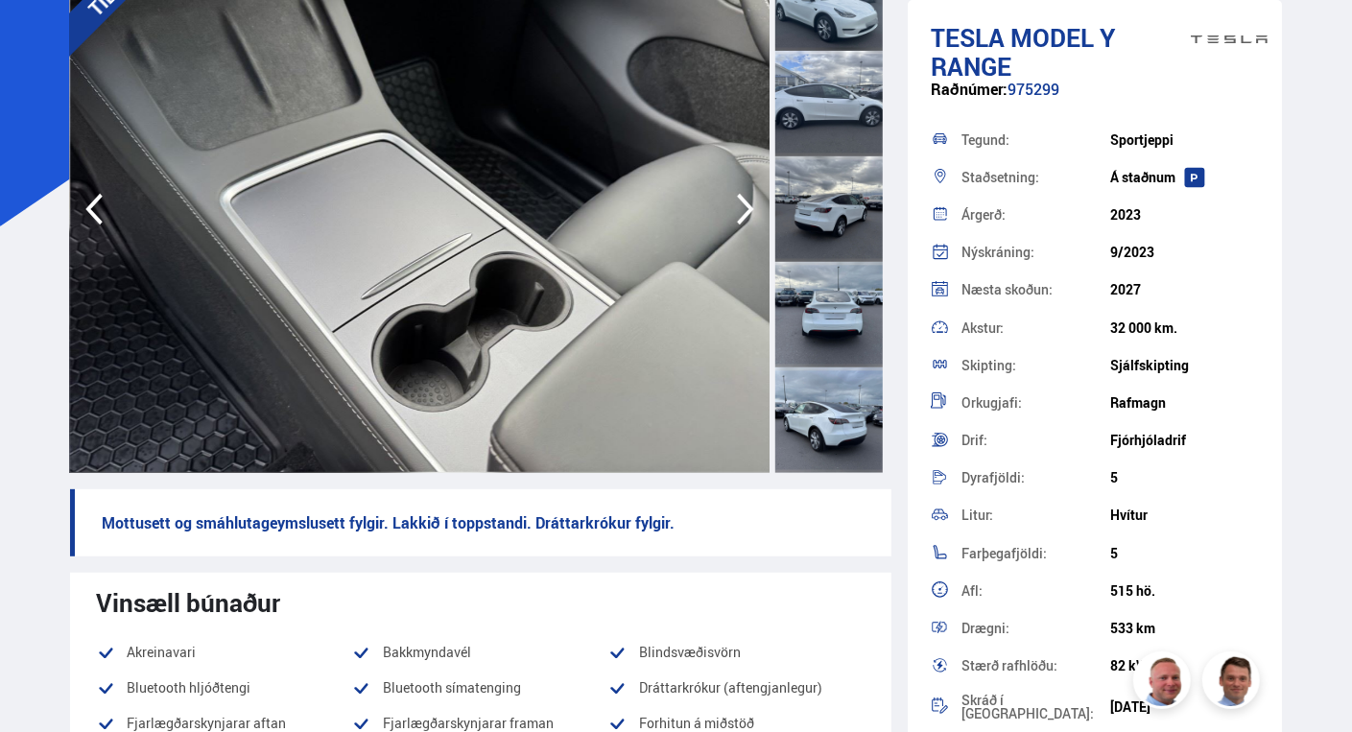
click at [751, 213] on icon "button" at bounding box center [745, 210] width 17 height 32
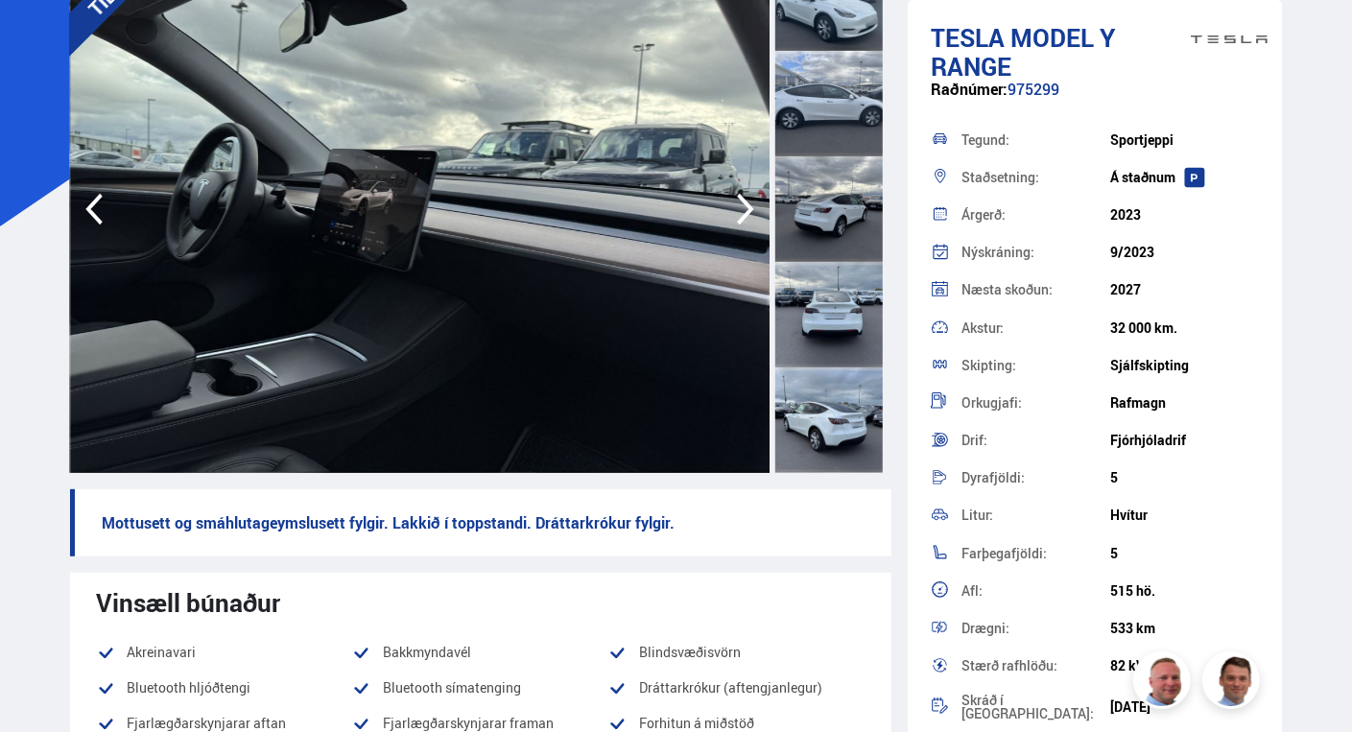
click at [751, 213] on icon "button" at bounding box center [745, 210] width 17 height 32
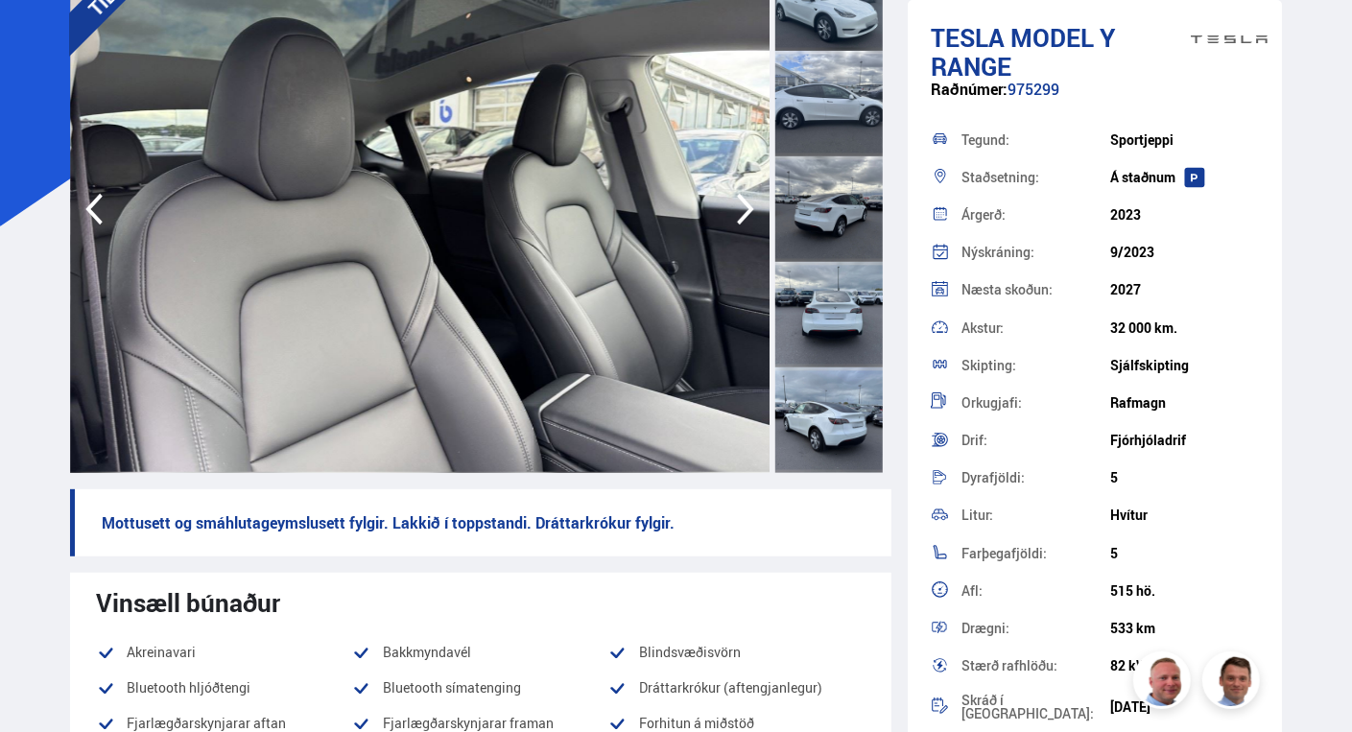
click at [751, 213] on icon "button" at bounding box center [745, 210] width 17 height 32
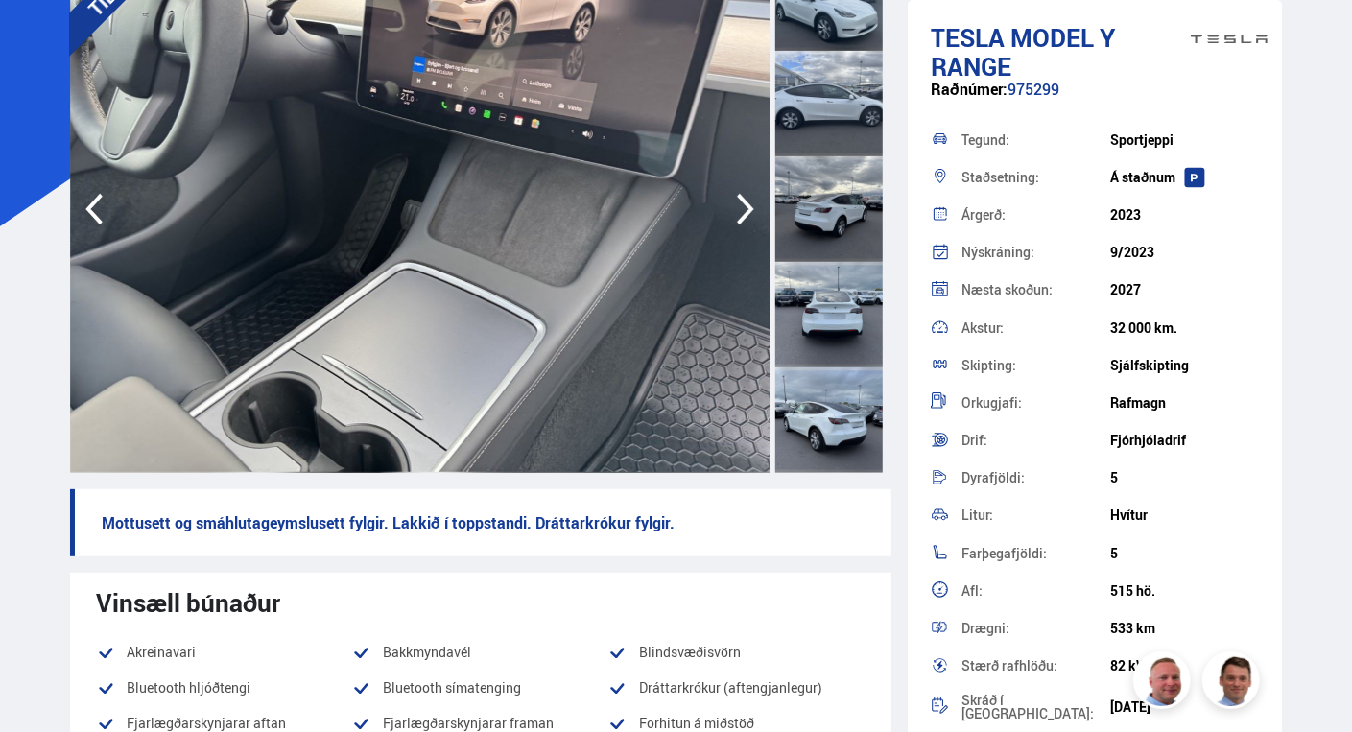
click at [751, 213] on icon "button" at bounding box center [745, 210] width 17 height 32
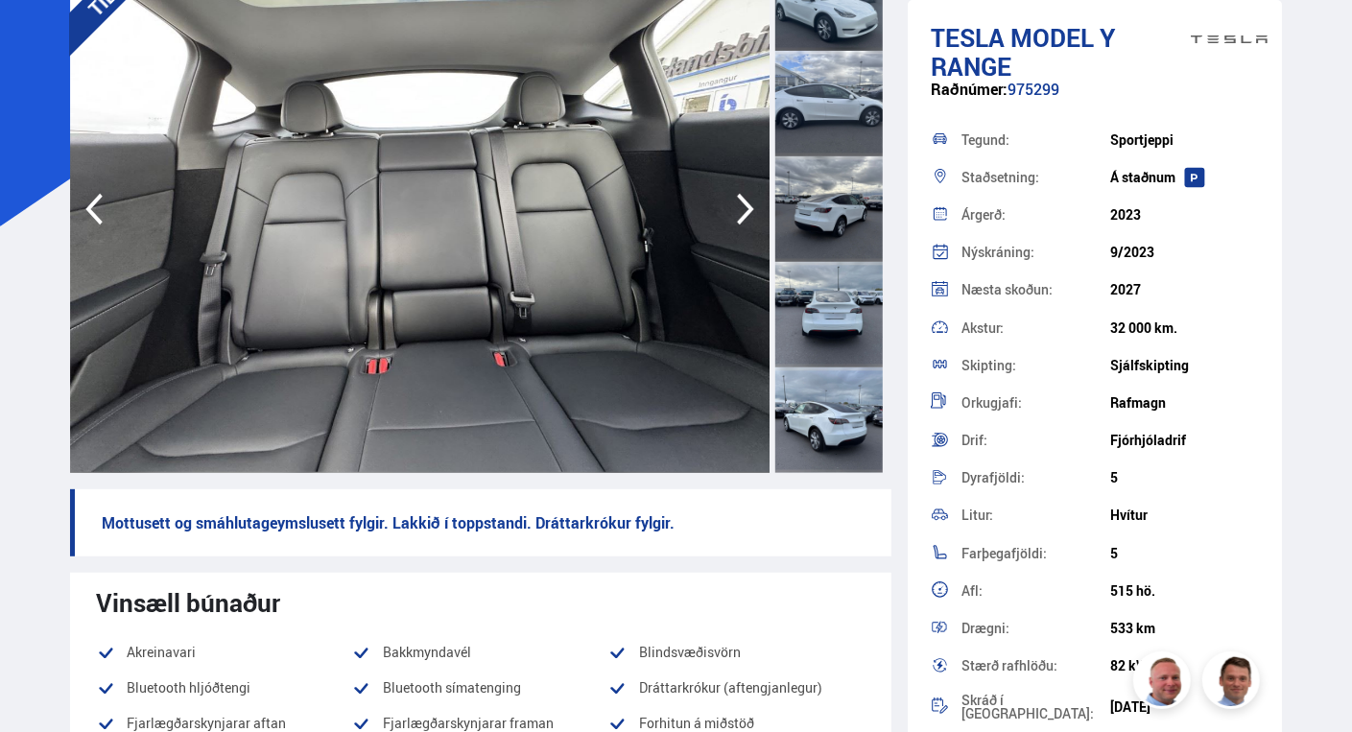
click at [751, 213] on icon "button" at bounding box center [745, 210] width 17 height 32
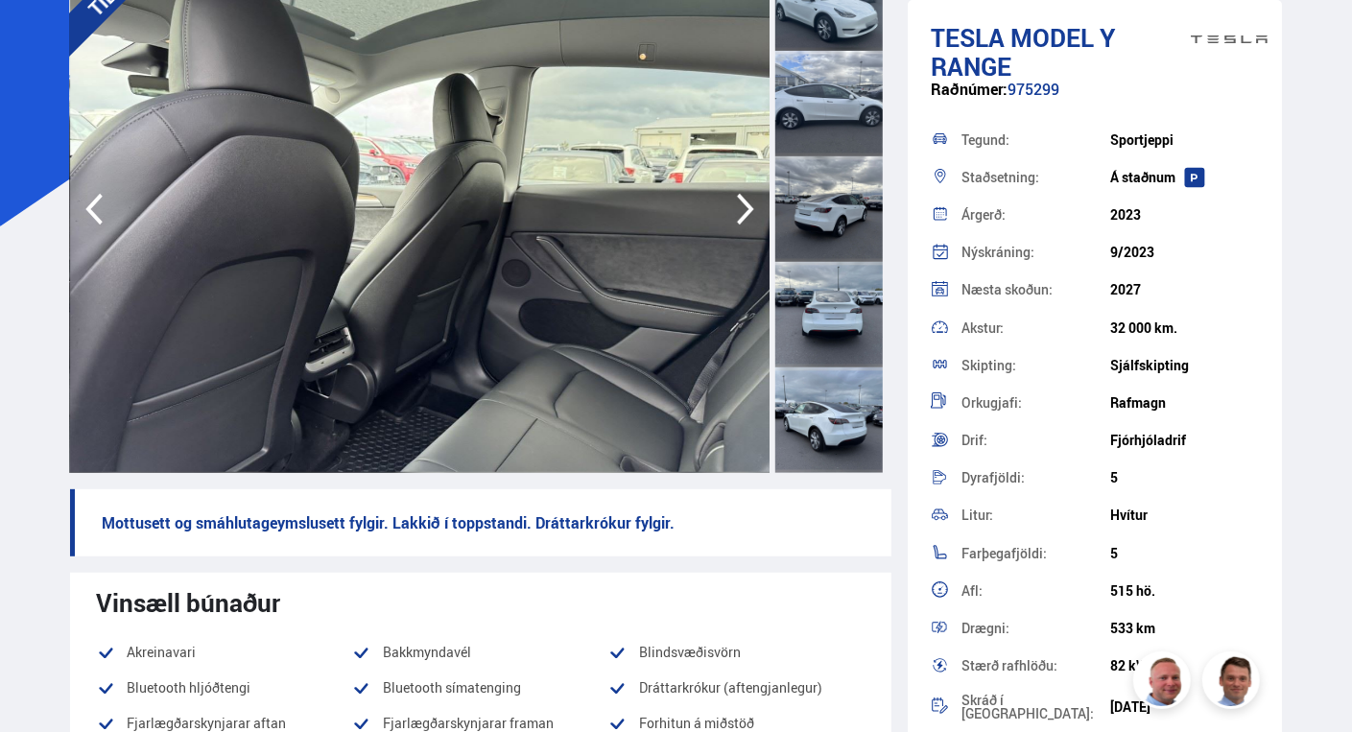
click at [751, 213] on icon "button" at bounding box center [745, 210] width 17 height 32
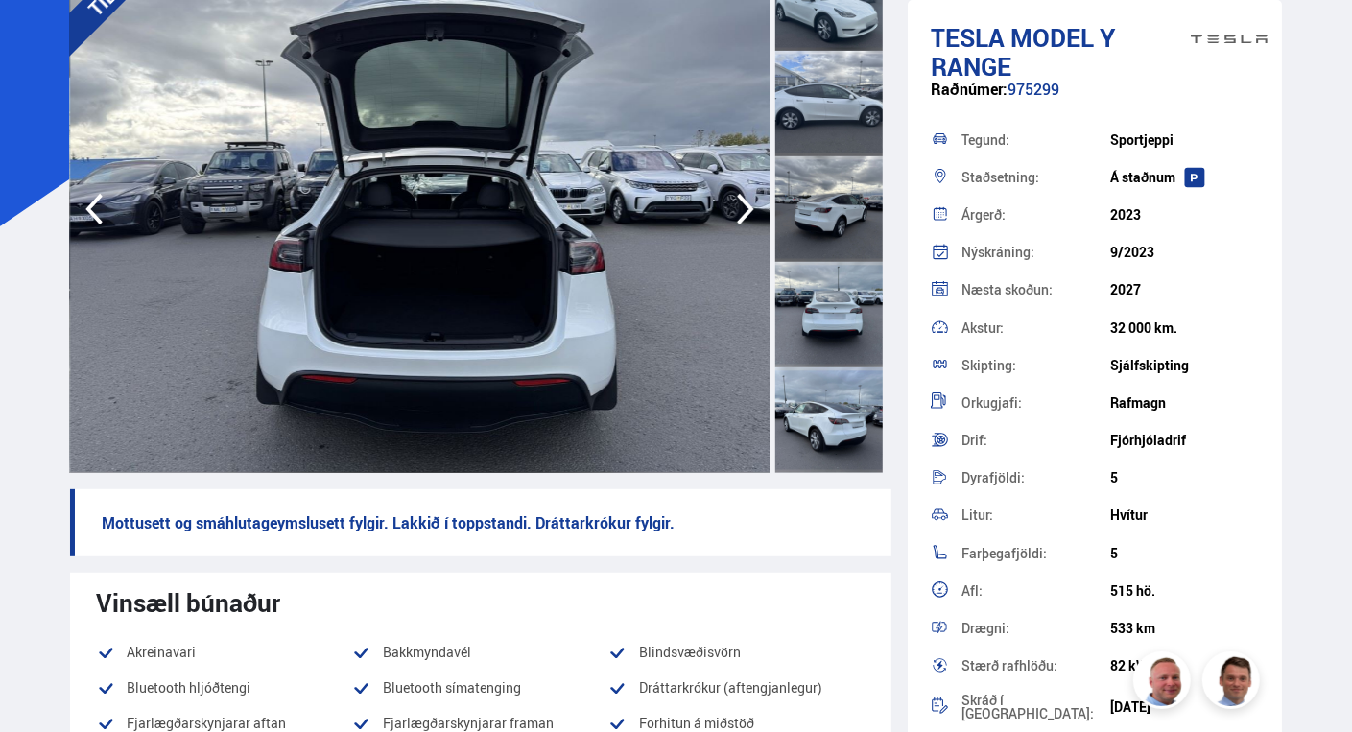
click at [751, 213] on icon "button" at bounding box center [745, 210] width 17 height 32
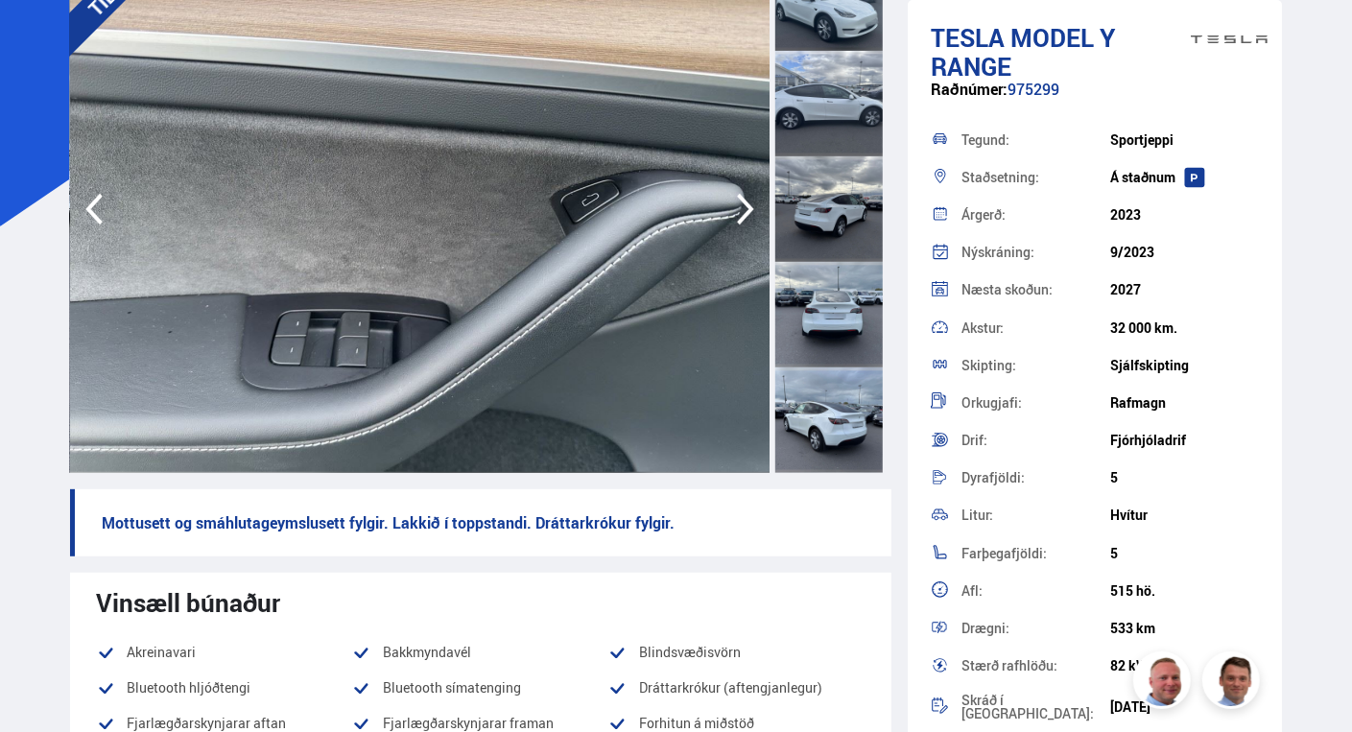
click at [113, 218] on img at bounding box center [420, 209] width 701 height 528
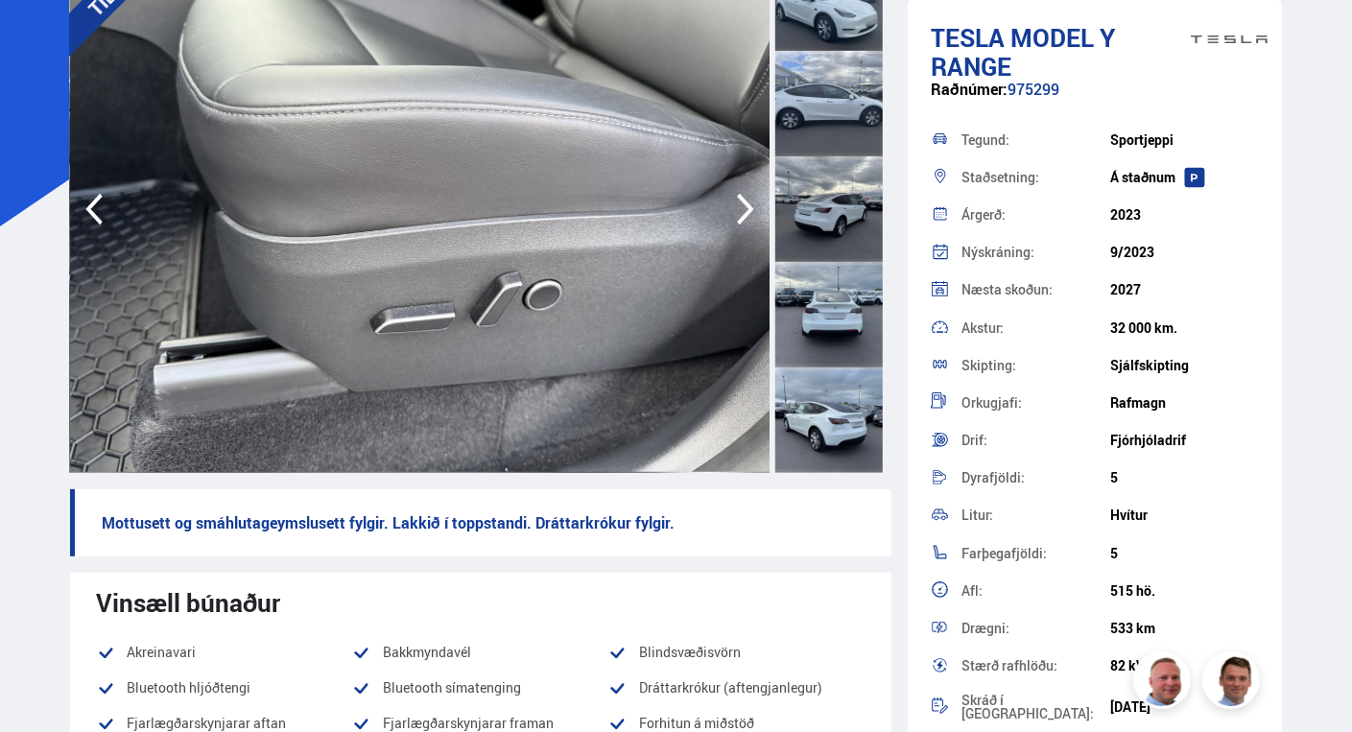
click at [747, 205] on icon "button" at bounding box center [745, 210] width 17 height 32
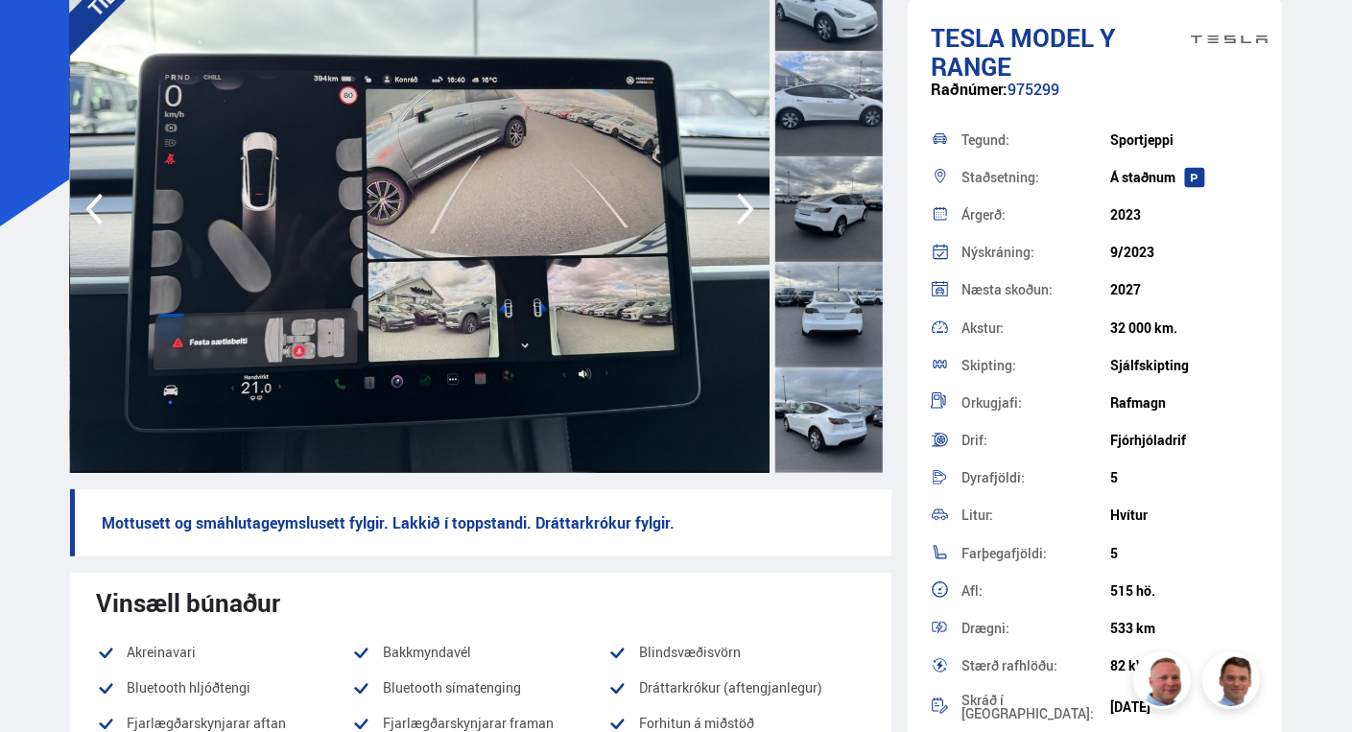
click at [747, 205] on icon "button" at bounding box center [745, 210] width 17 height 32
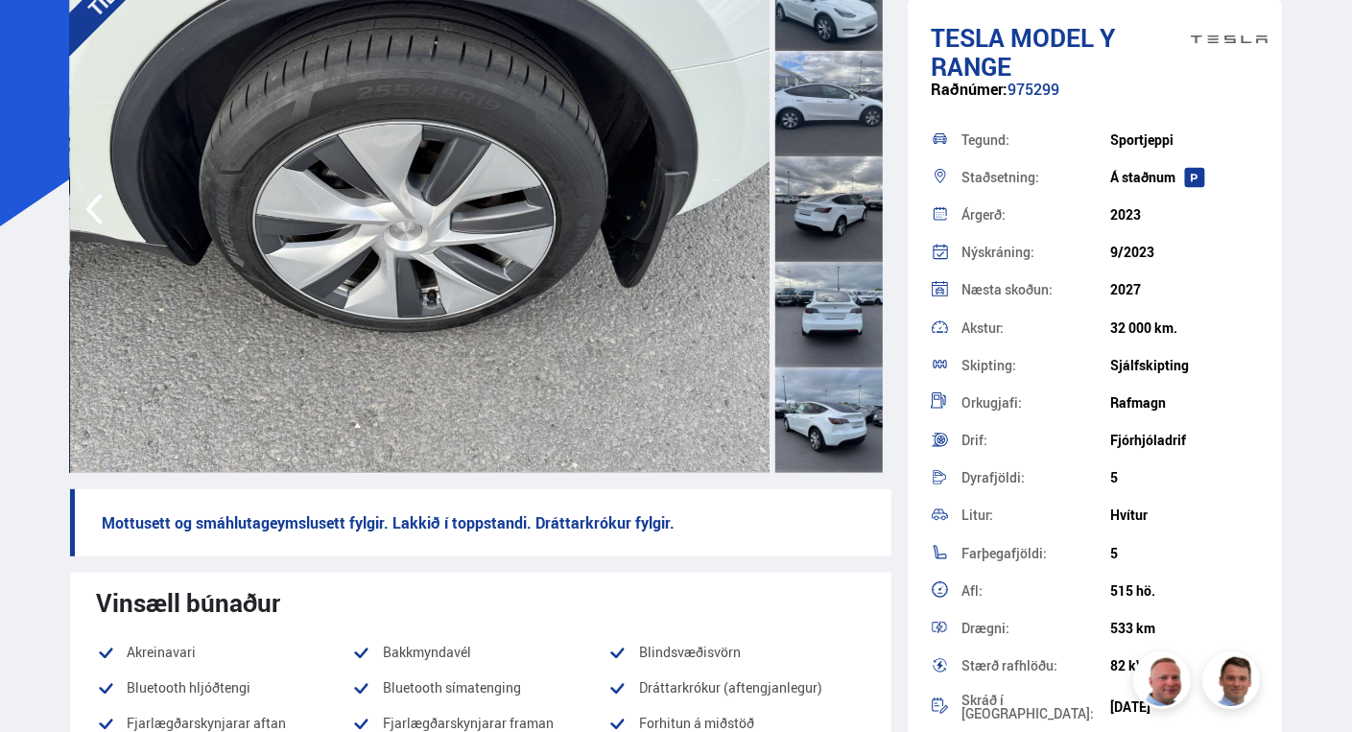
click at [747, 205] on img at bounding box center [420, 209] width 701 height 528
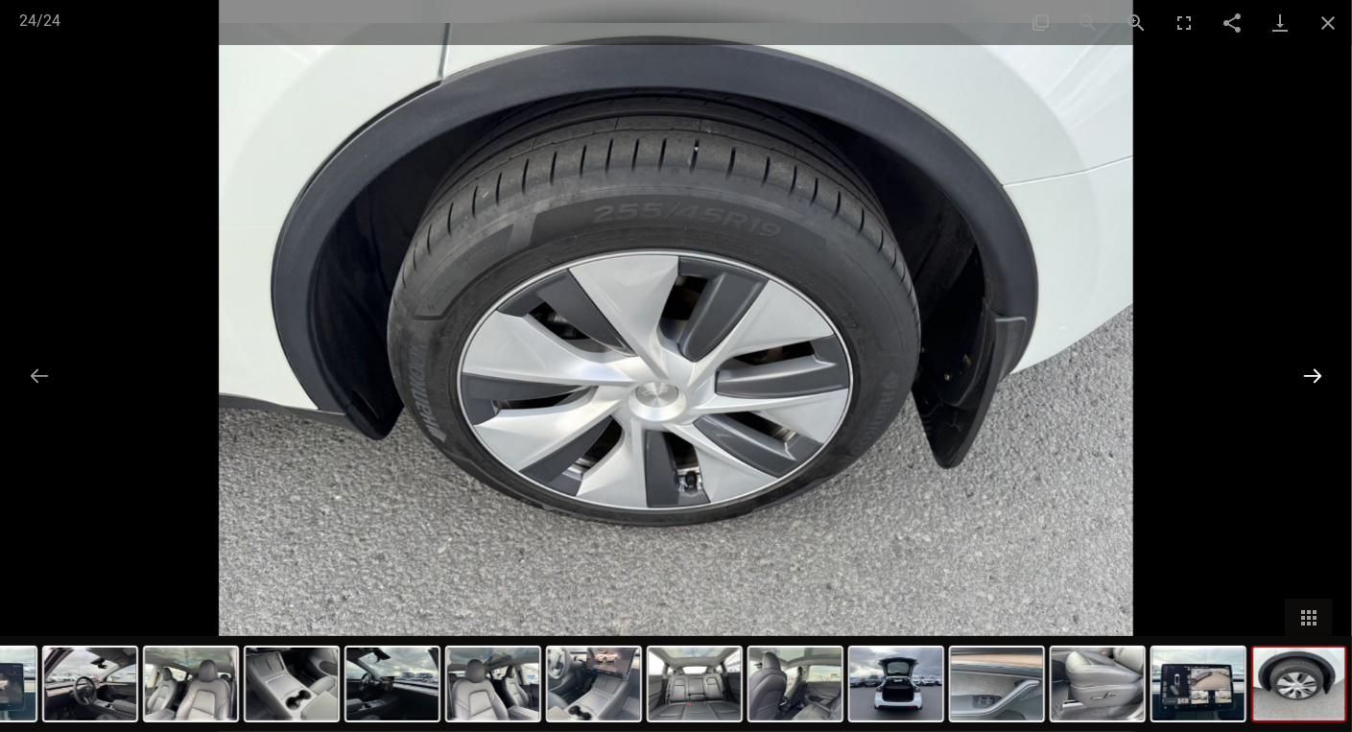
click at [1317, 379] on button "Next slide" at bounding box center [1313, 375] width 40 height 37
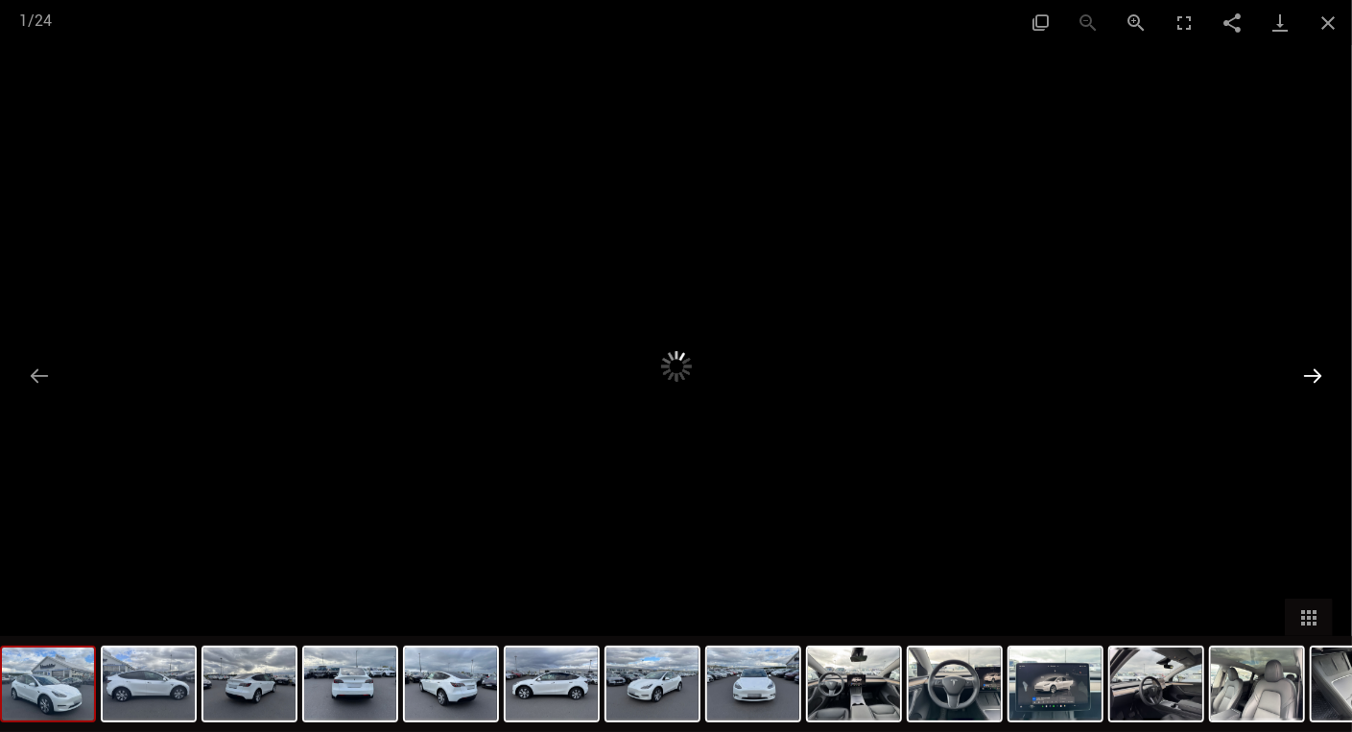
click at [1317, 379] on button "Next slide" at bounding box center [1313, 375] width 40 height 37
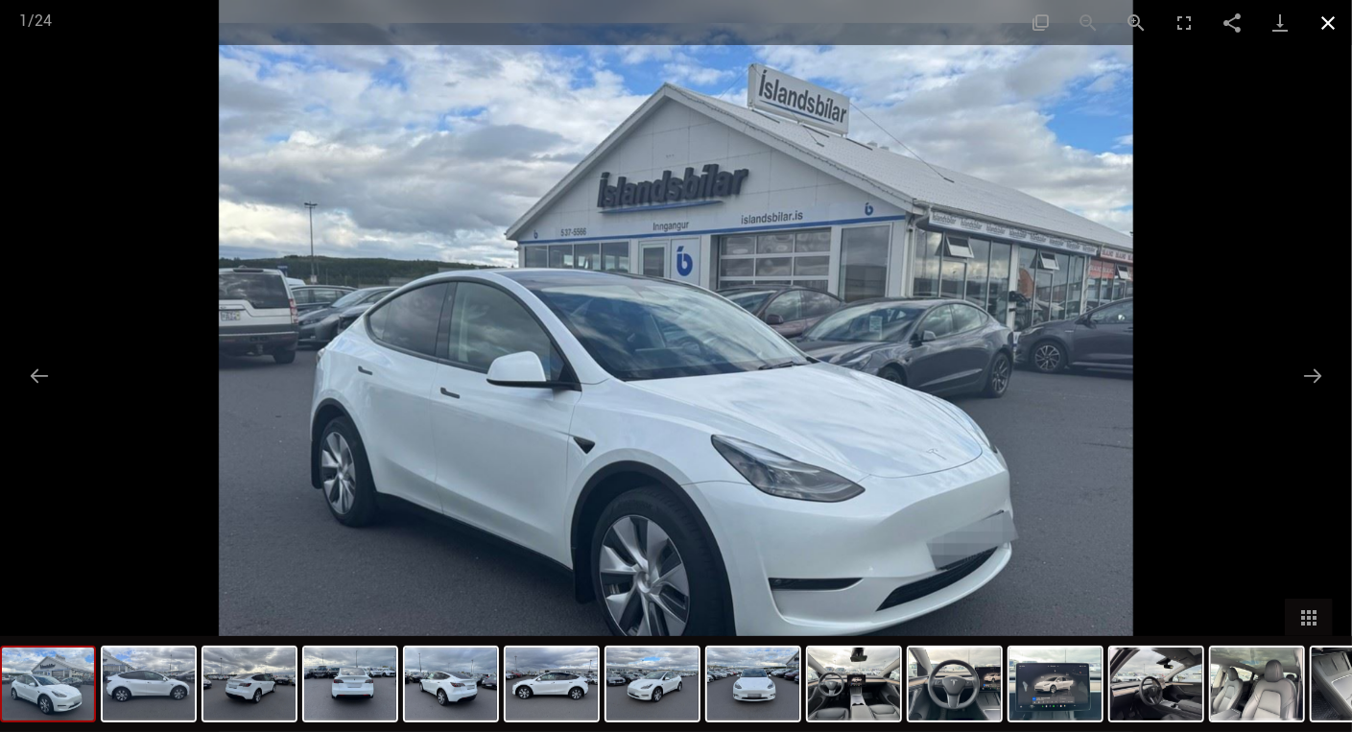
click at [1330, 22] on button "Close gallery" at bounding box center [1328, 22] width 48 height 45
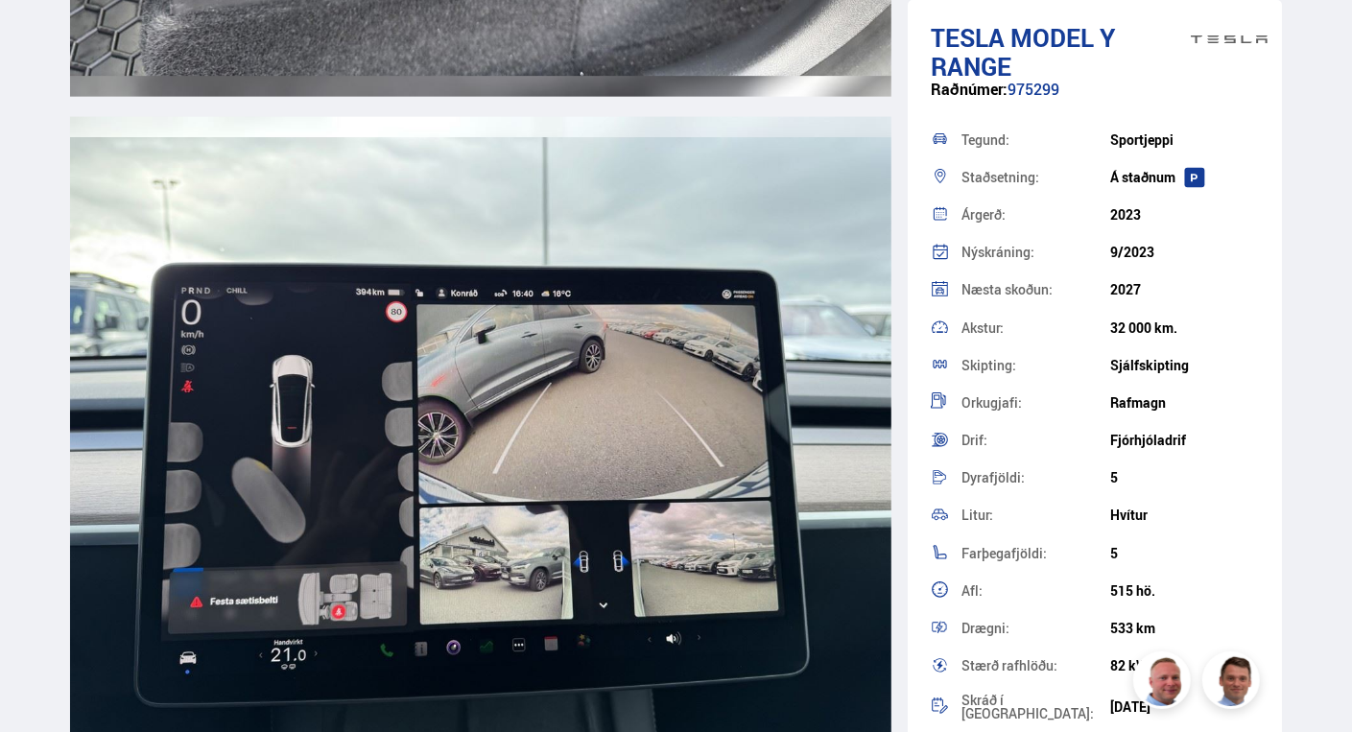
scroll to position [17660, 0]
